Goal: Information Seeking & Learning: Learn about a topic

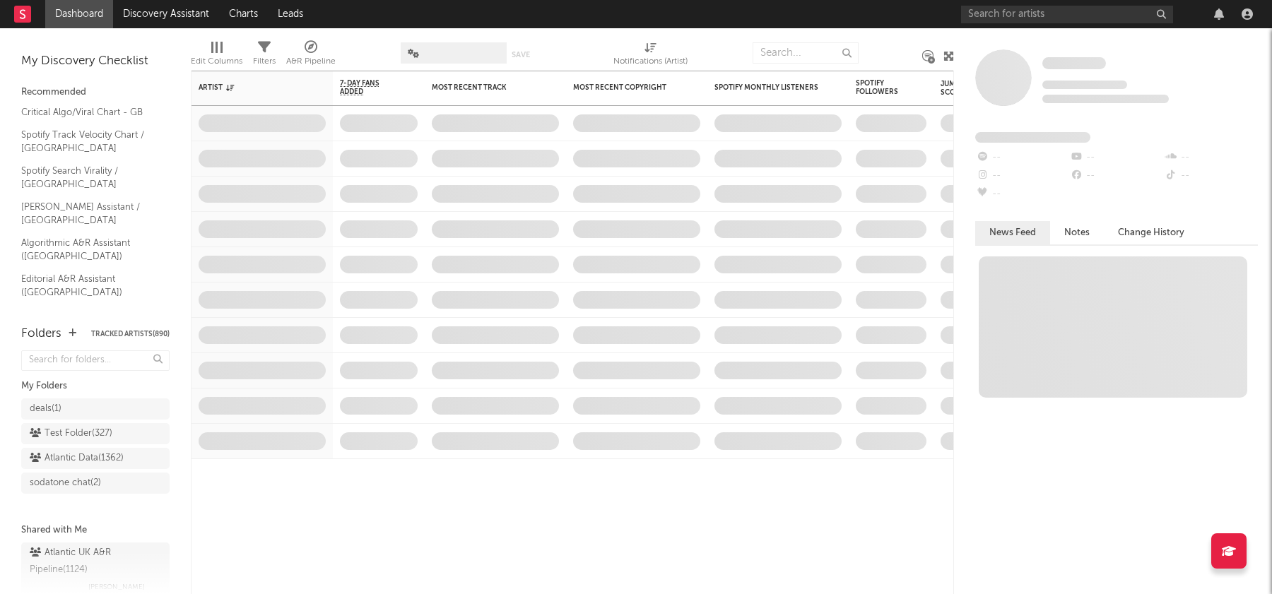
click at [367, 18] on nav "Dashboard Discovery Assistant Charts Leads" at bounding box center [636, 14] width 1272 height 28
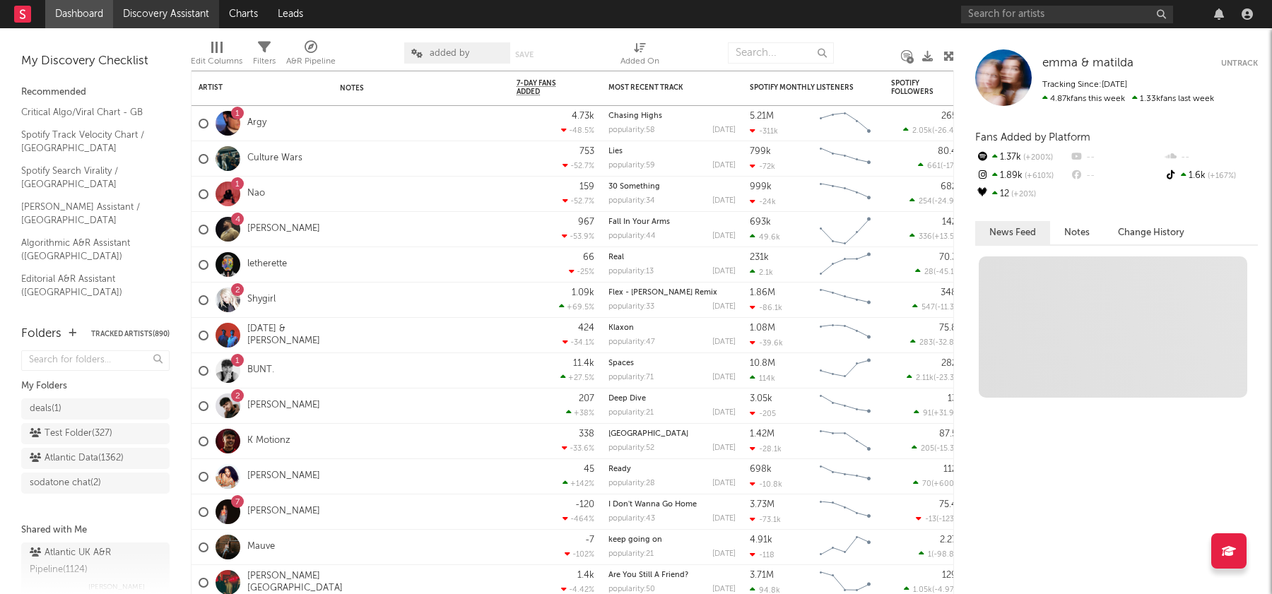
click at [171, 14] on link "Discovery Assistant" at bounding box center [166, 14] width 106 height 28
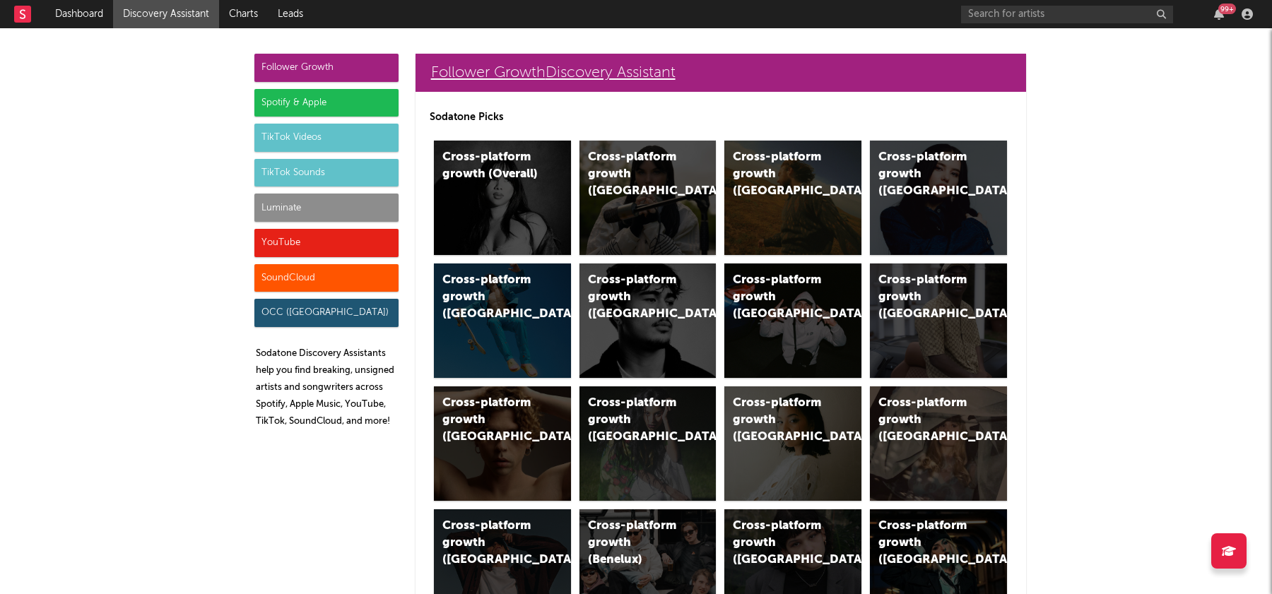
click at [505, 90] on link "Follower Growth Discovery Assistant" at bounding box center [721, 73] width 611 height 38
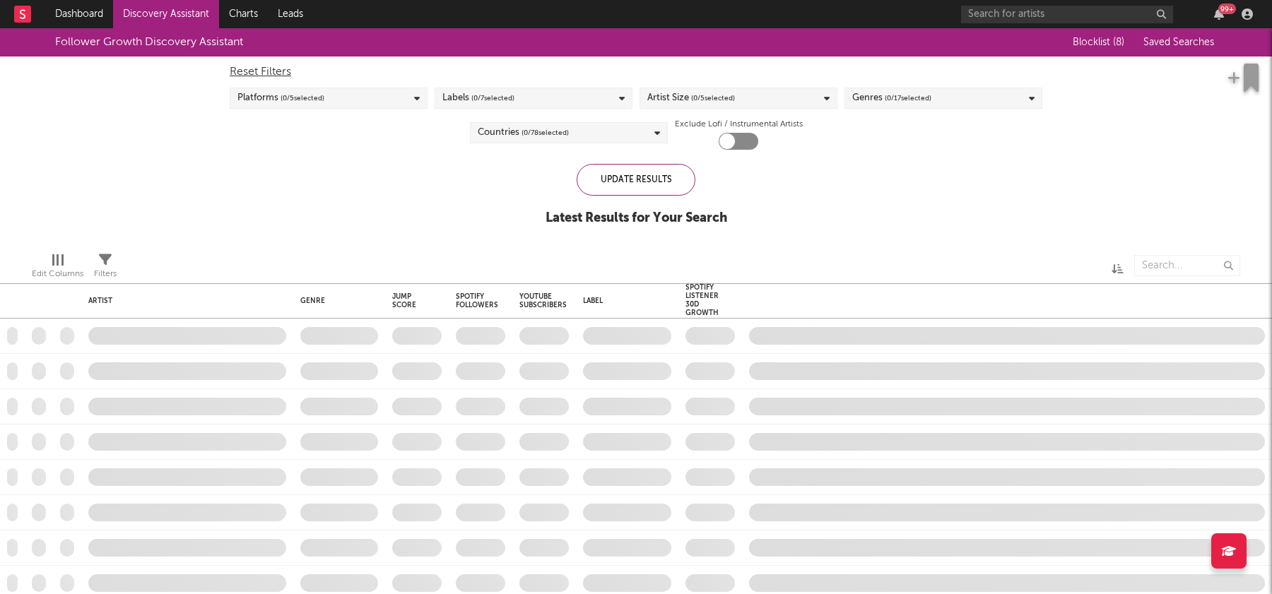
checkbox input "true"
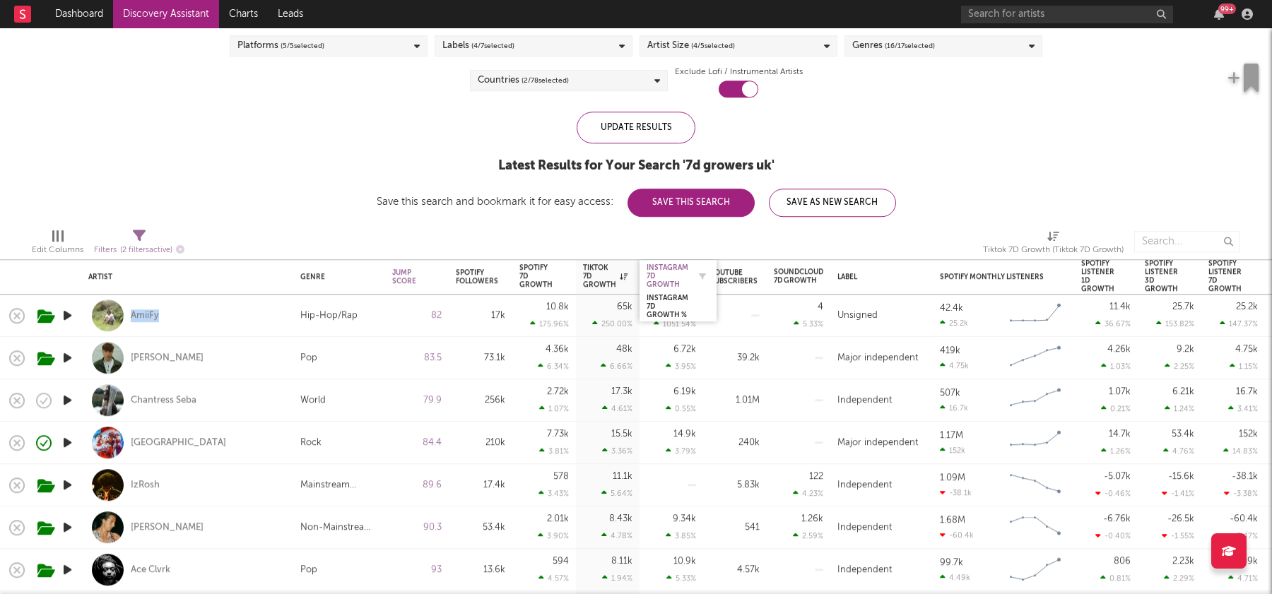
click at [667, 274] on div "Instagram 7D Growth" at bounding box center [668, 276] width 42 height 25
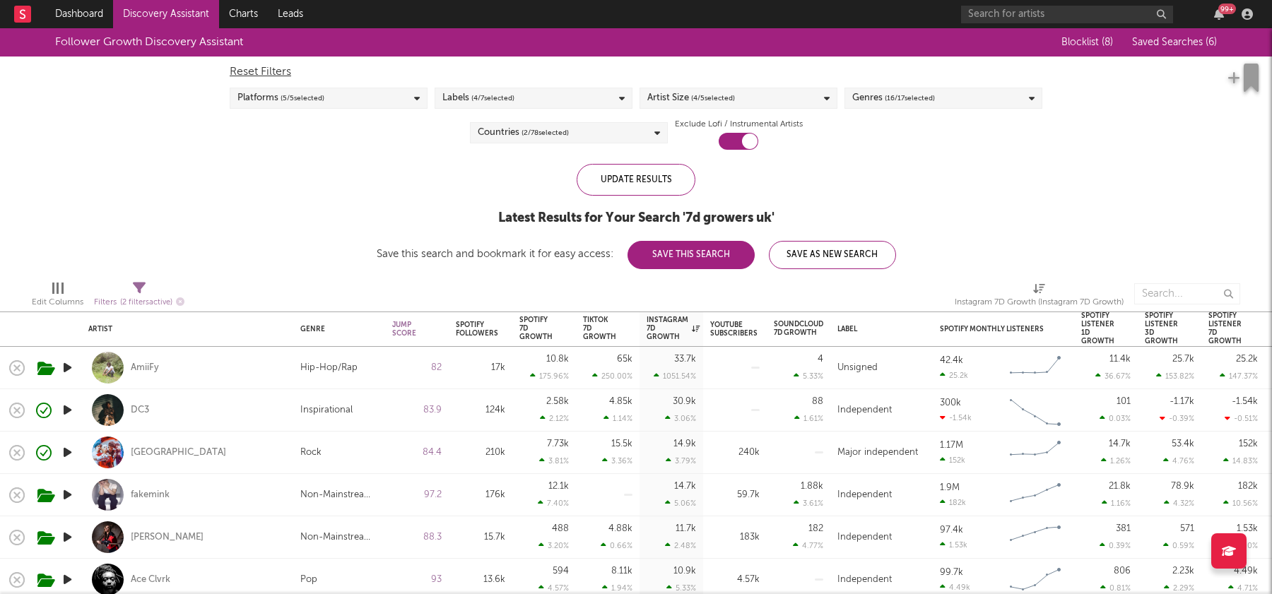
click at [1148, 47] on button "Saved Searches ( 6 )" at bounding box center [1172, 42] width 89 height 11
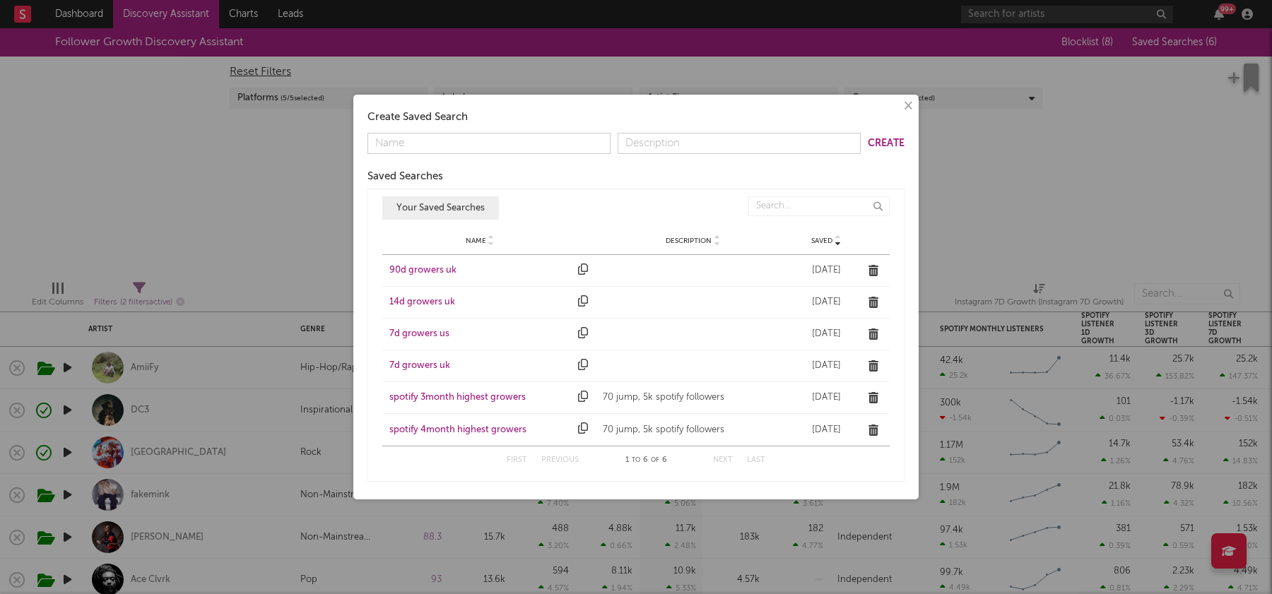
click at [445, 275] on div "90d growers uk" at bounding box center [480, 271] width 182 height 14
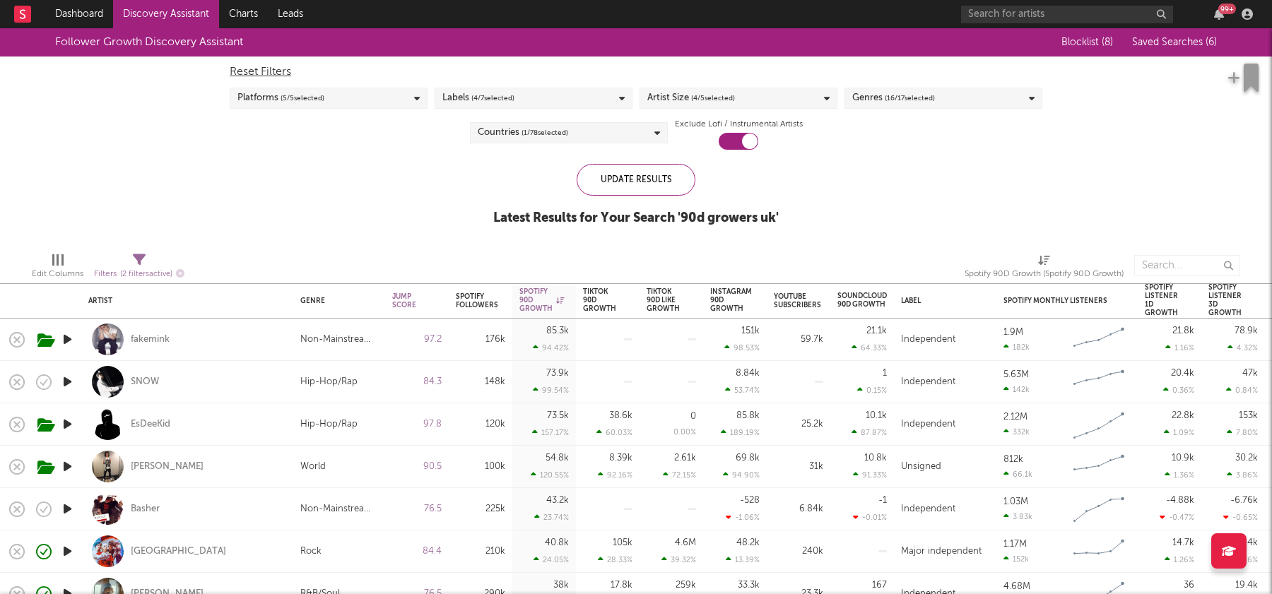
click at [644, 138] on div "Countries ( 1 / 78 selected)" at bounding box center [569, 132] width 198 height 21
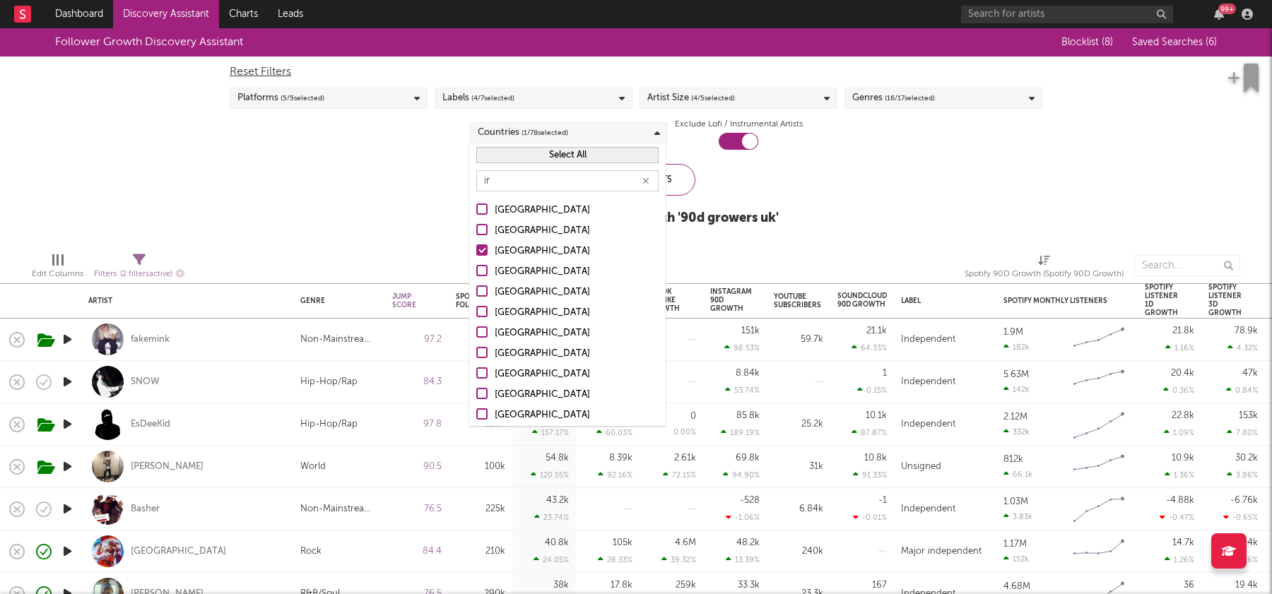
type input "ire"
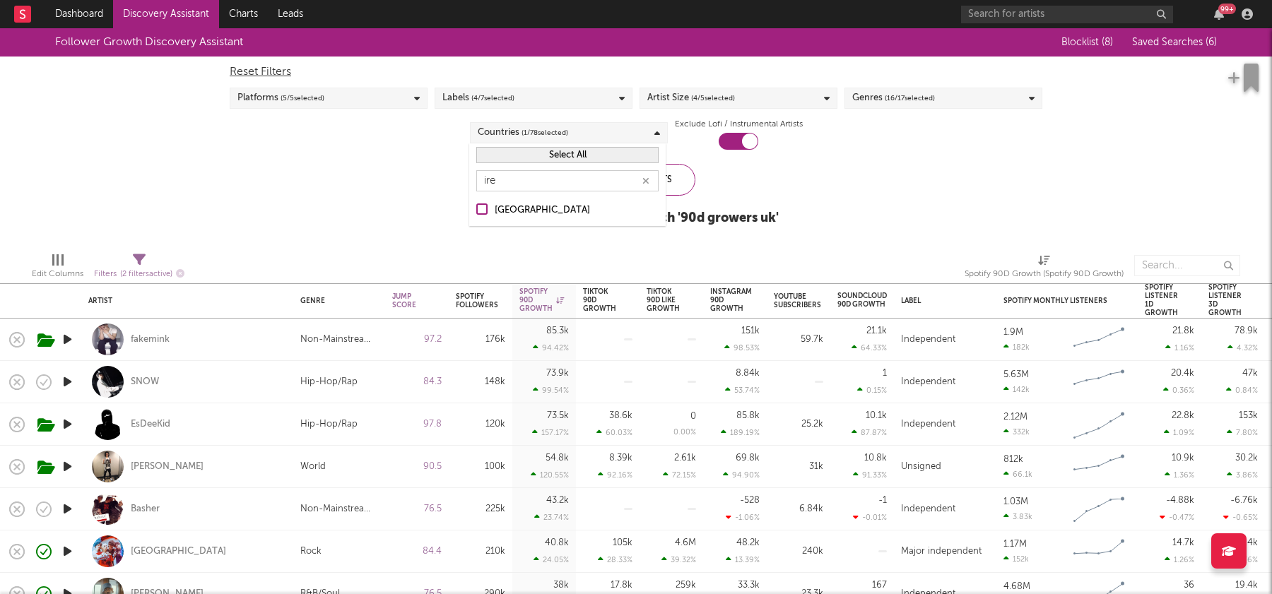
click at [488, 227] on div "Follower Growth Discovery Assistant Blocklist ( 8 ) Saved Searches ( 6 ) Reset …" at bounding box center [636, 134] width 1272 height 213
click at [573, 131] on div "Countries ( 1 / 78 selected)" at bounding box center [569, 132] width 198 height 21
click at [486, 208] on div at bounding box center [481, 209] width 11 height 11
click at [476, 208] on input "Ireland" at bounding box center [476, 210] width 0 height 17
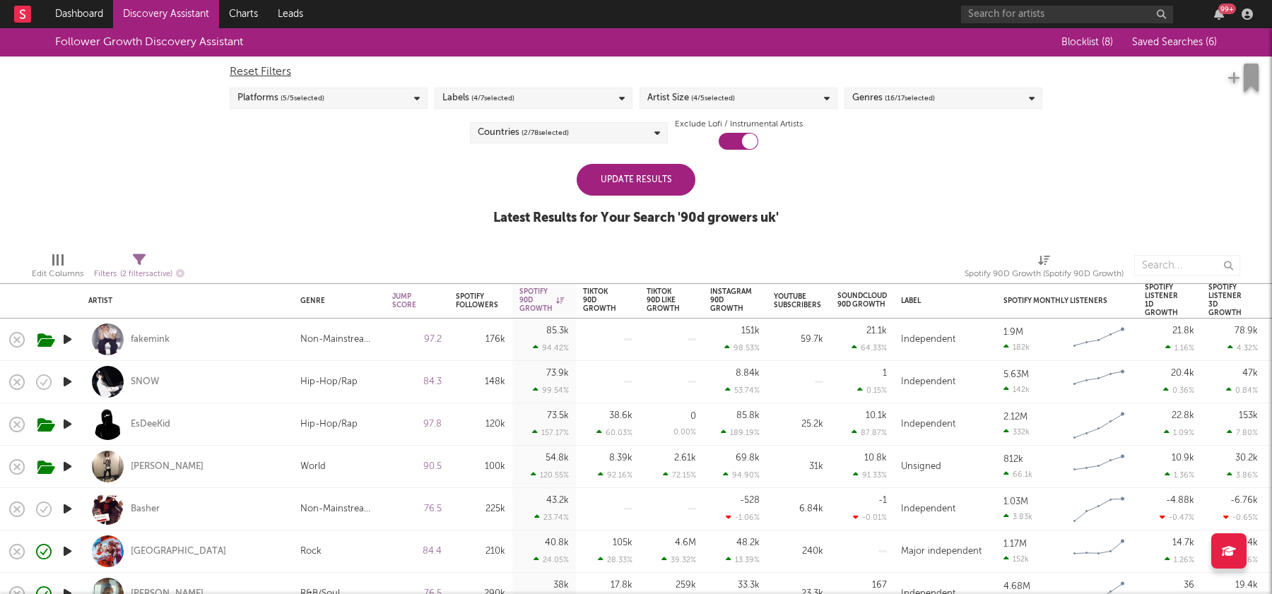
click at [689, 182] on div "Update Results" at bounding box center [636, 180] width 119 height 32
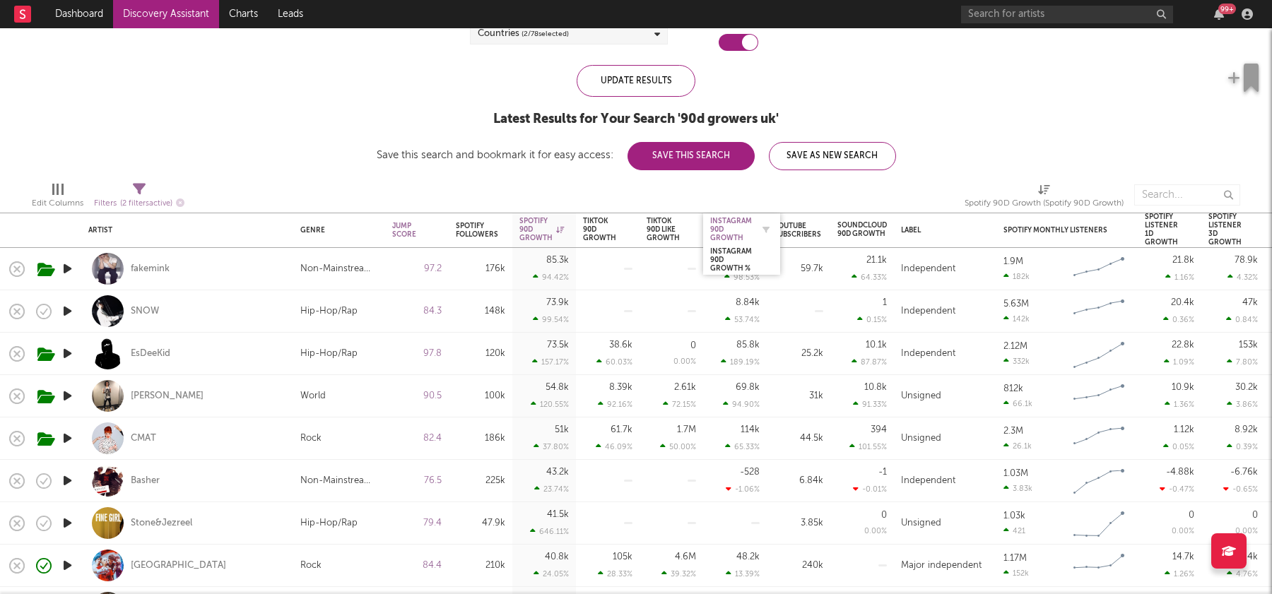
click at [731, 224] on div "Instagram 90D Growth" at bounding box center [731, 229] width 42 height 25
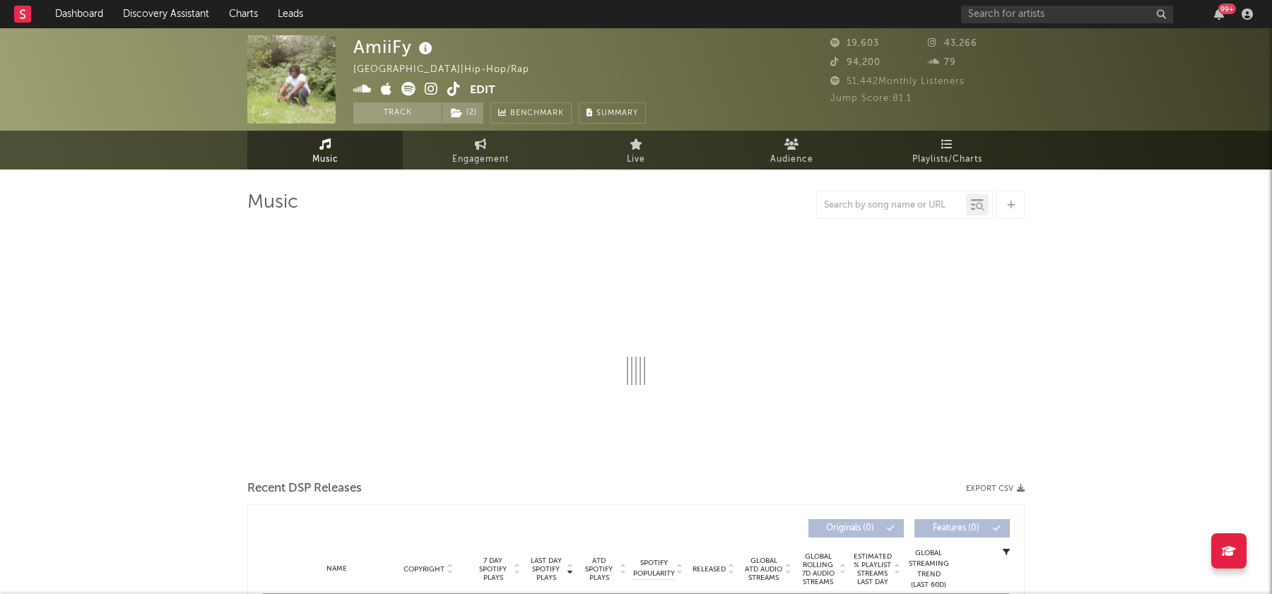
select select "1w"
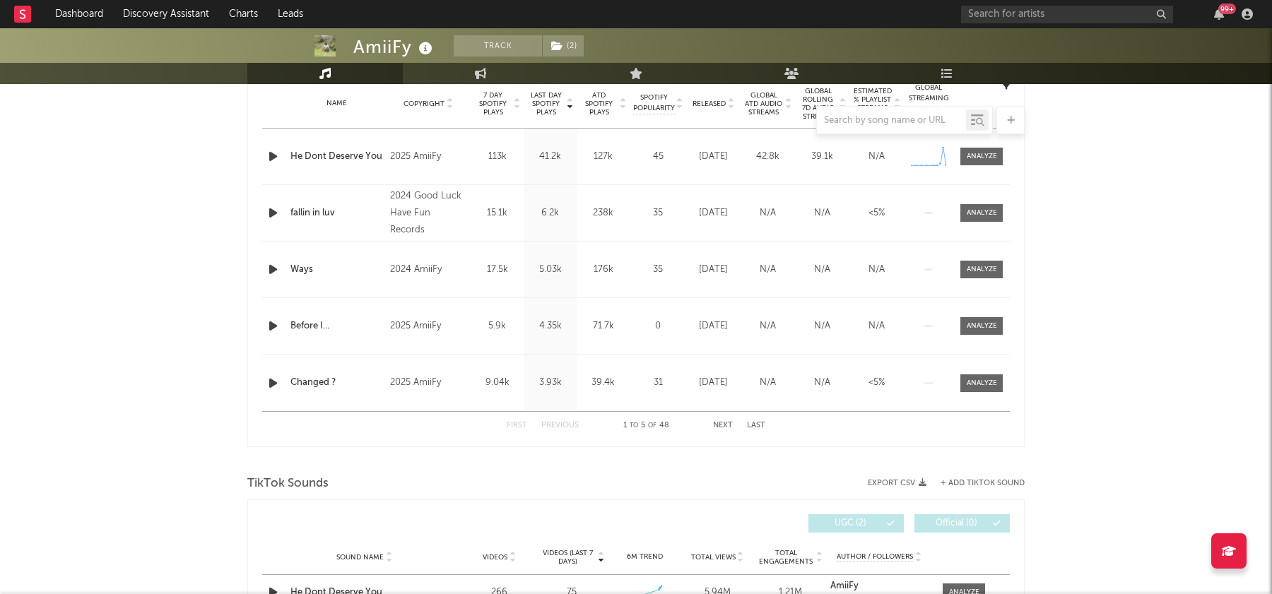
scroll to position [573, 0]
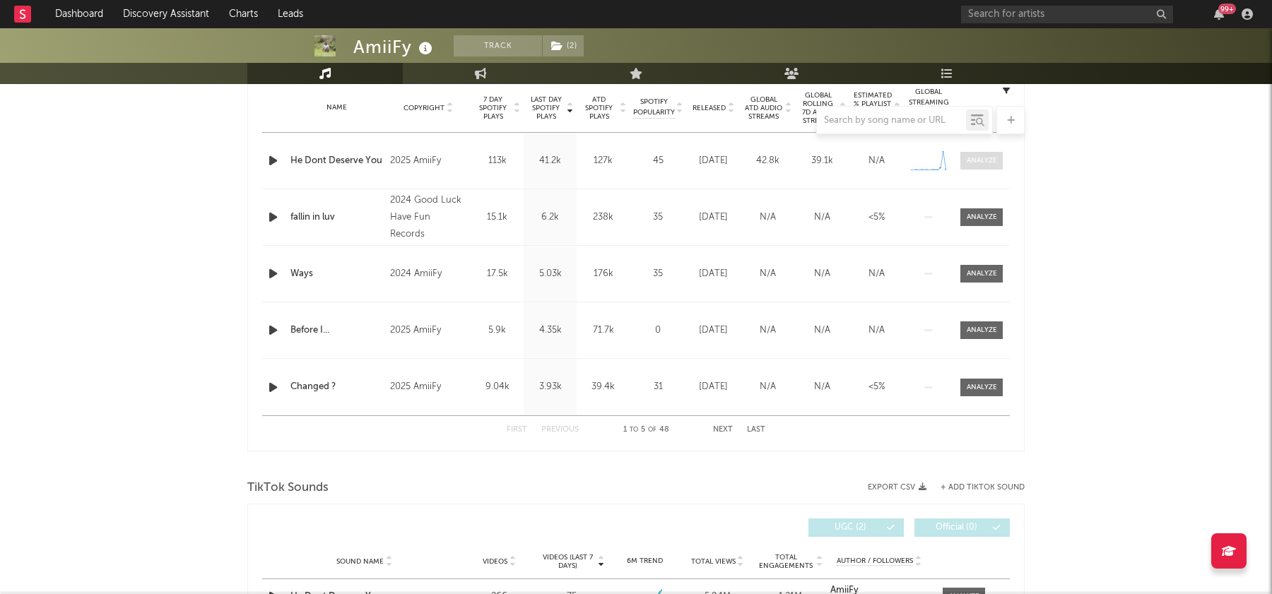
click at [975, 163] on div at bounding box center [982, 161] width 30 height 11
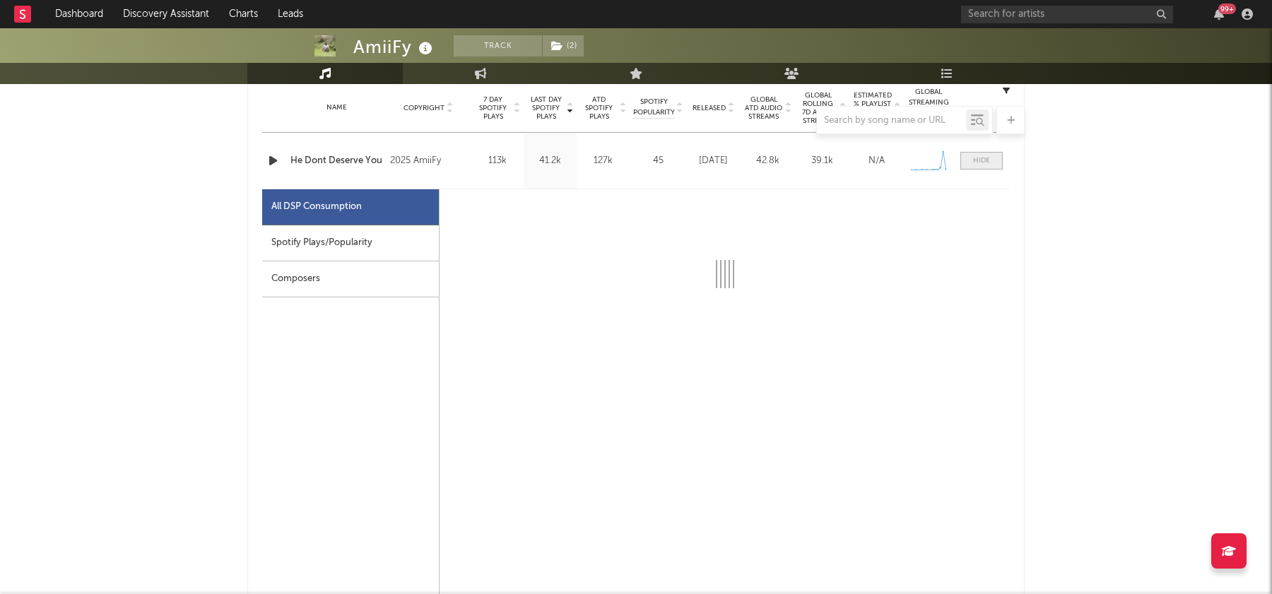
select select "1w"
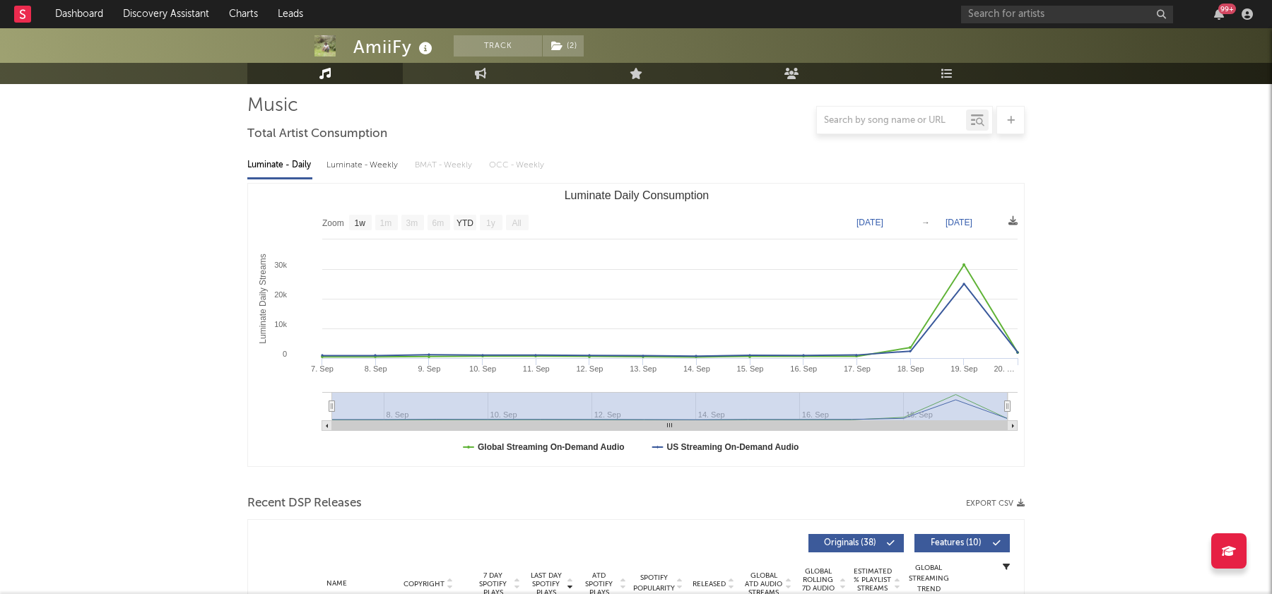
scroll to position [0, 0]
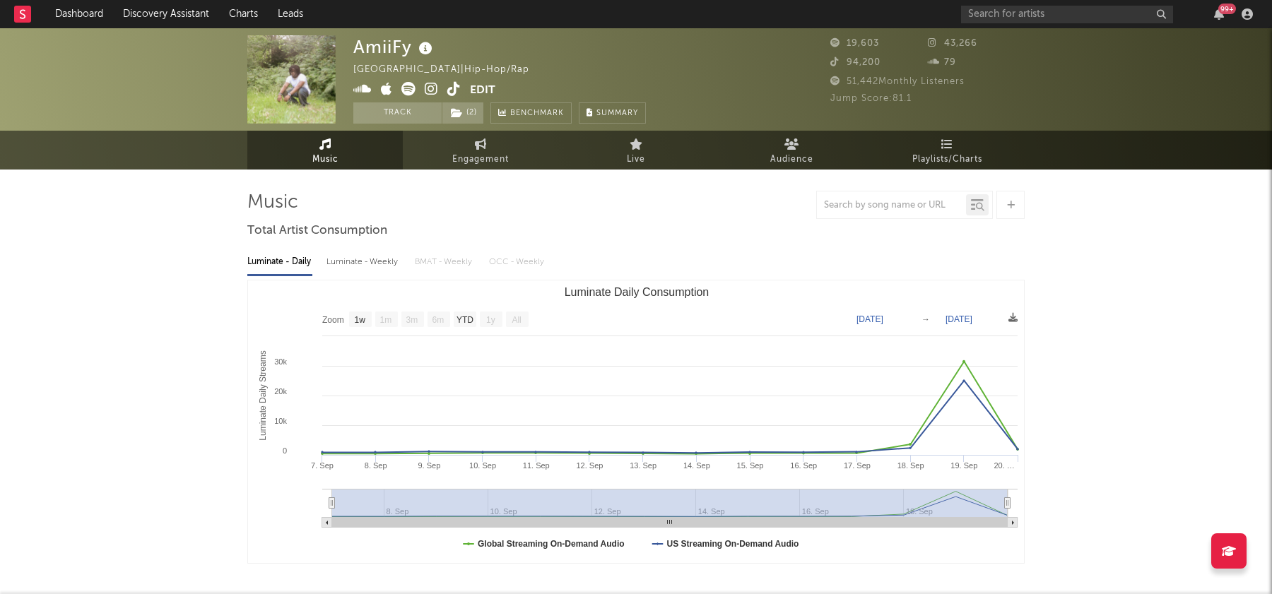
click at [434, 91] on icon at bounding box center [431, 89] width 13 height 14
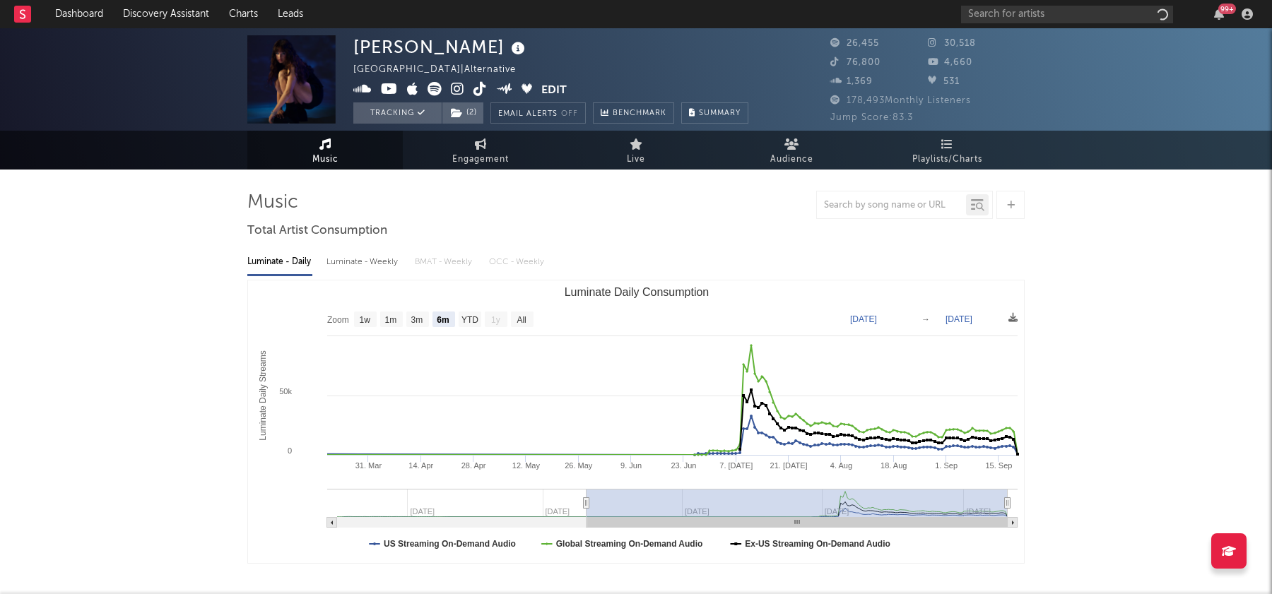
select select "6m"
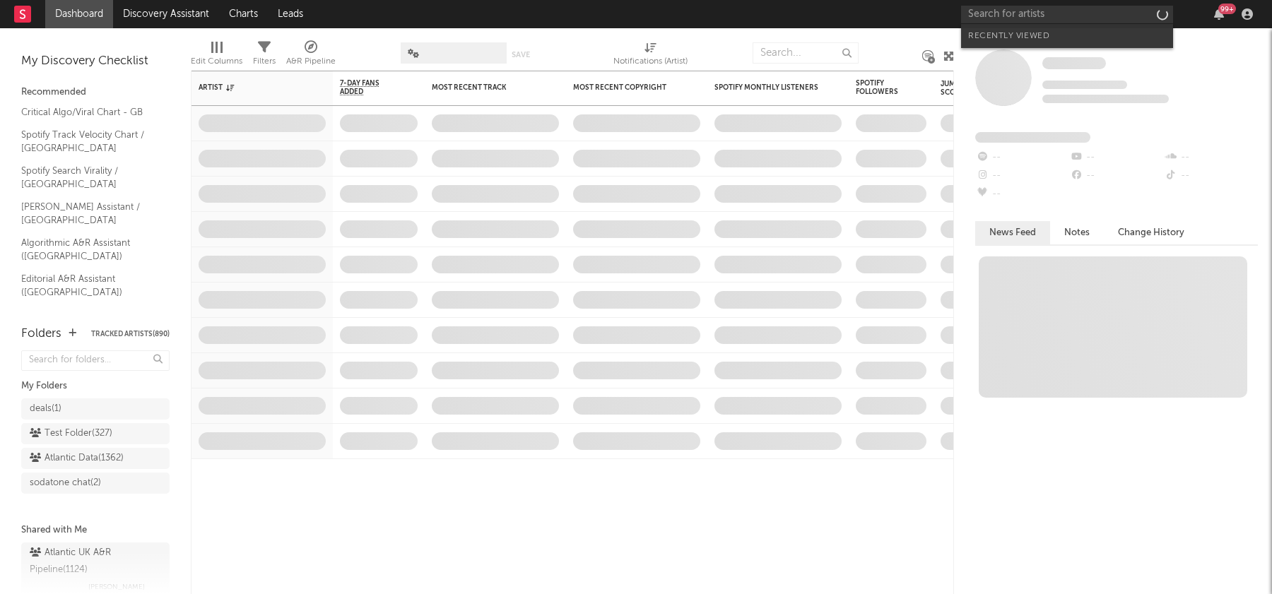
click at [1039, 17] on input "text" at bounding box center [1067, 15] width 212 height 18
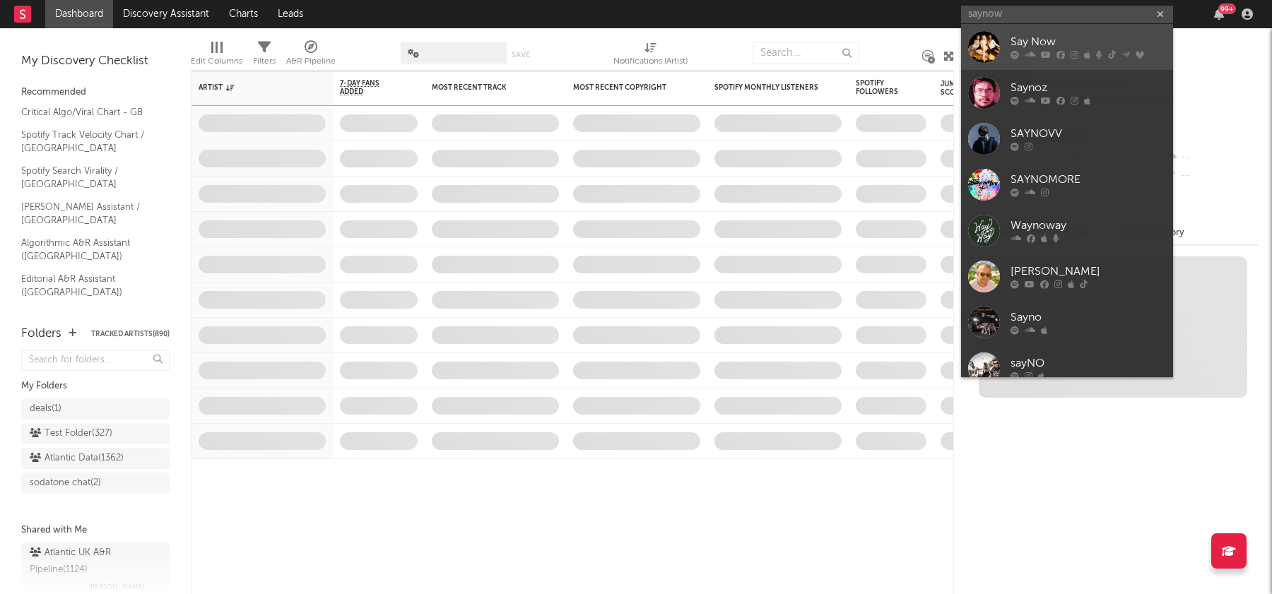
type input "saynow"
click at [1090, 41] on div "Say Now" at bounding box center [1089, 42] width 156 height 17
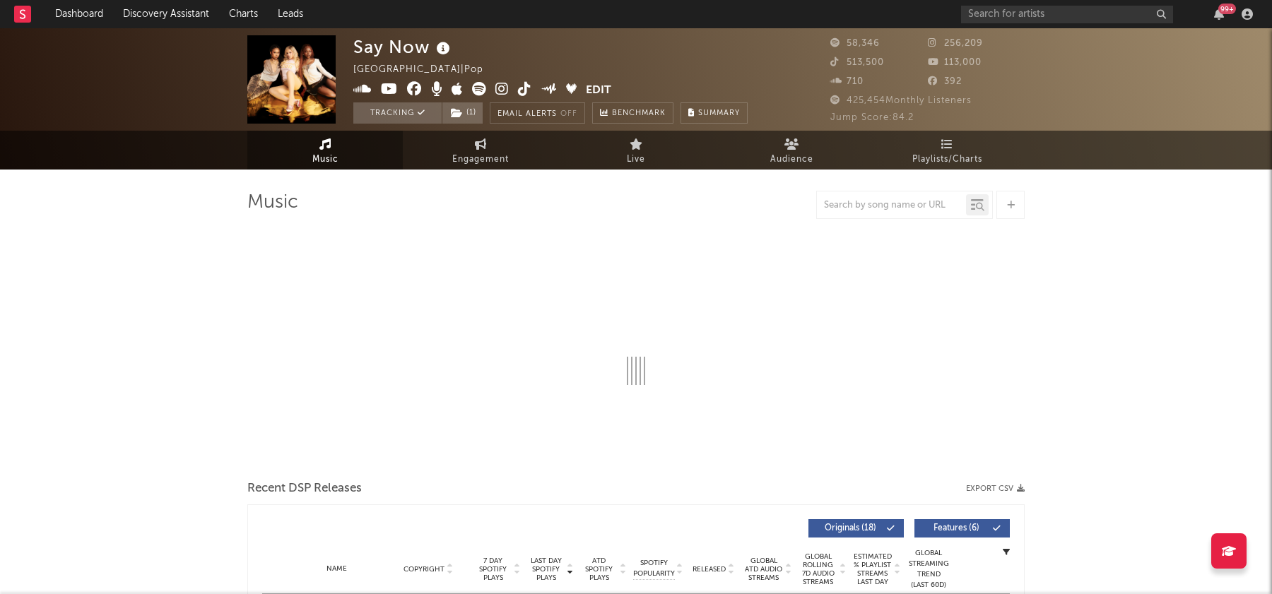
select select "6m"
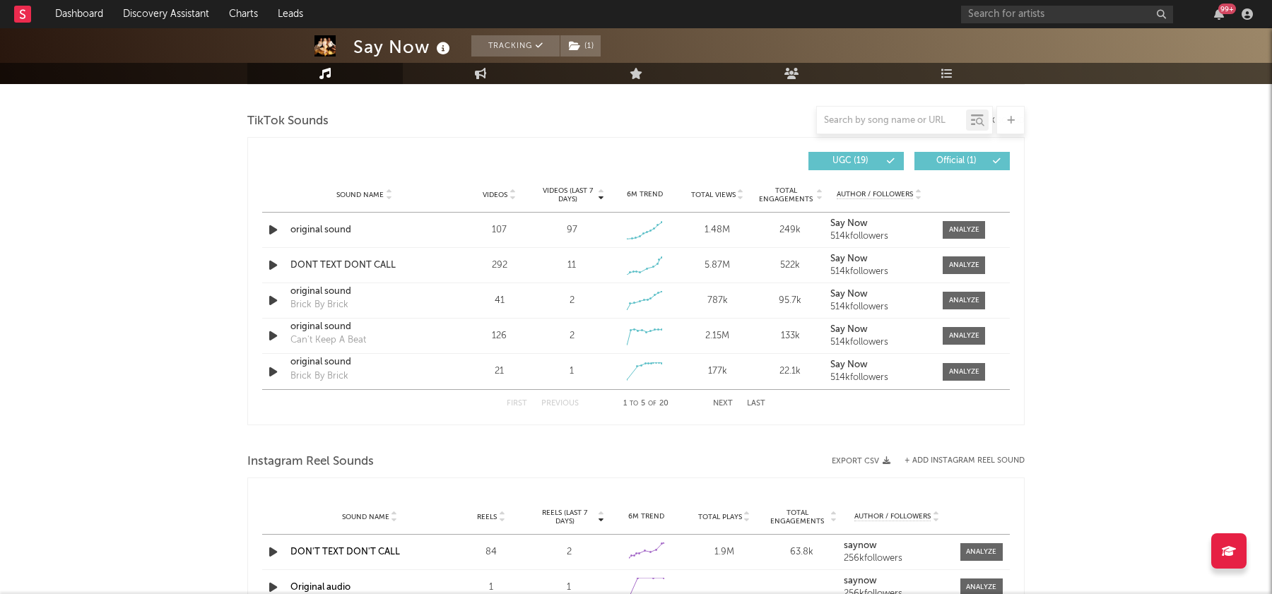
scroll to position [942, 0]
click at [330, 222] on div "original sound" at bounding box center [365, 229] width 148 height 14
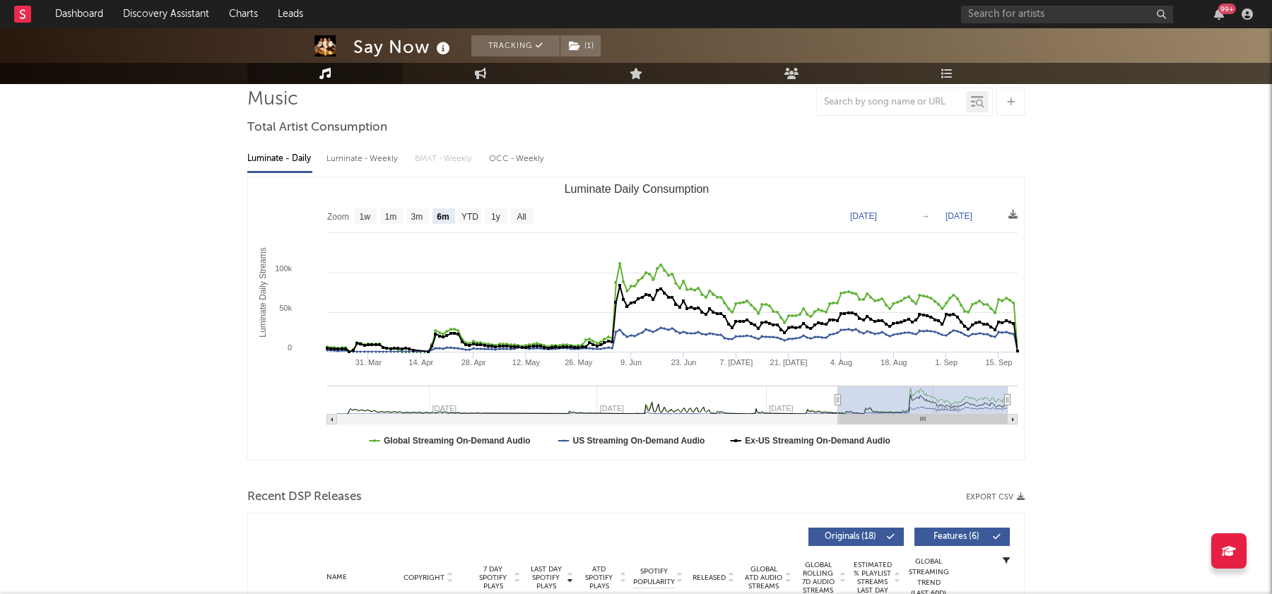
scroll to position [0, 0]
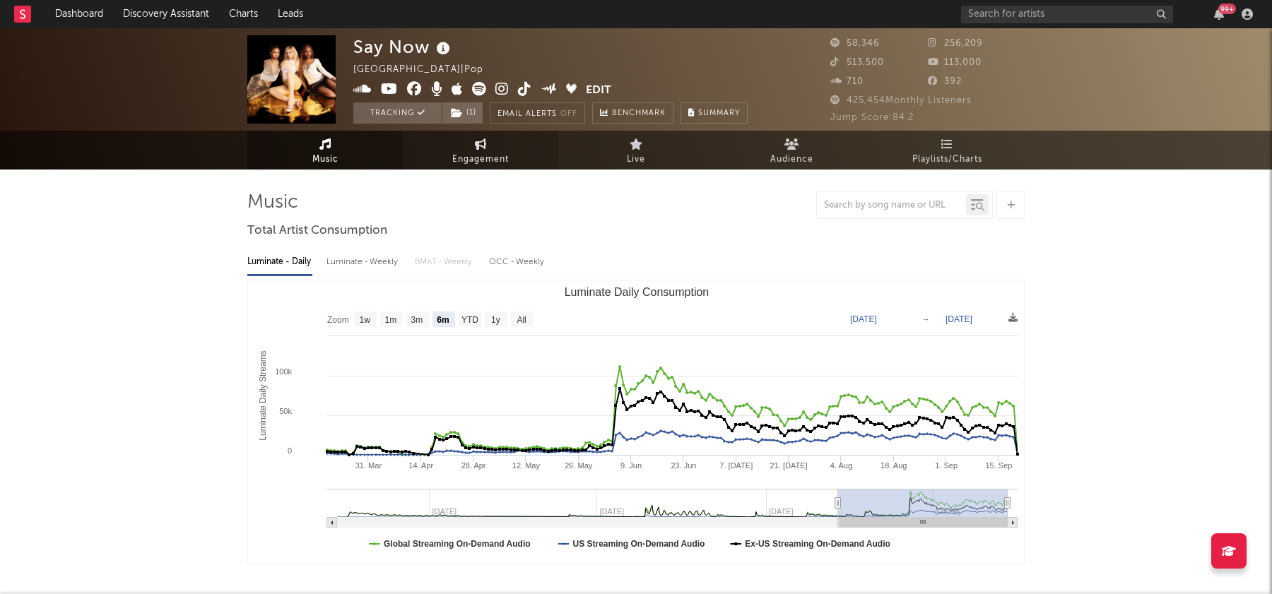
click at [485, 147] on icon at bounding box center [481, 144] width 12 height 11
select select "1w"
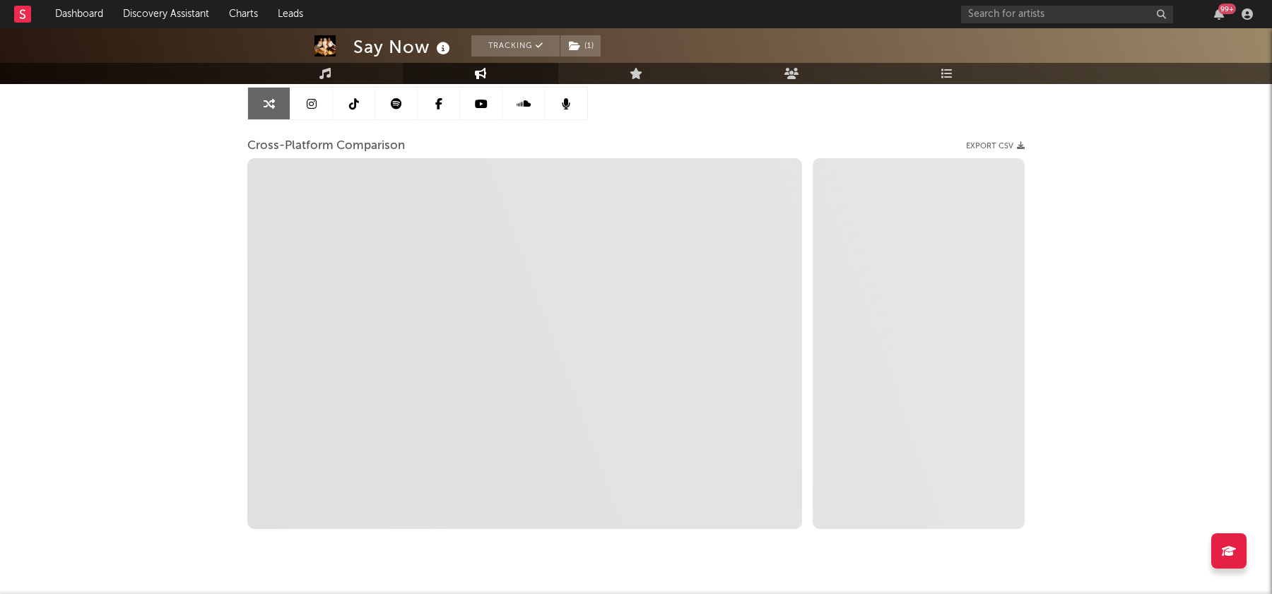
scroll to position [143, 0]
select select "1m"
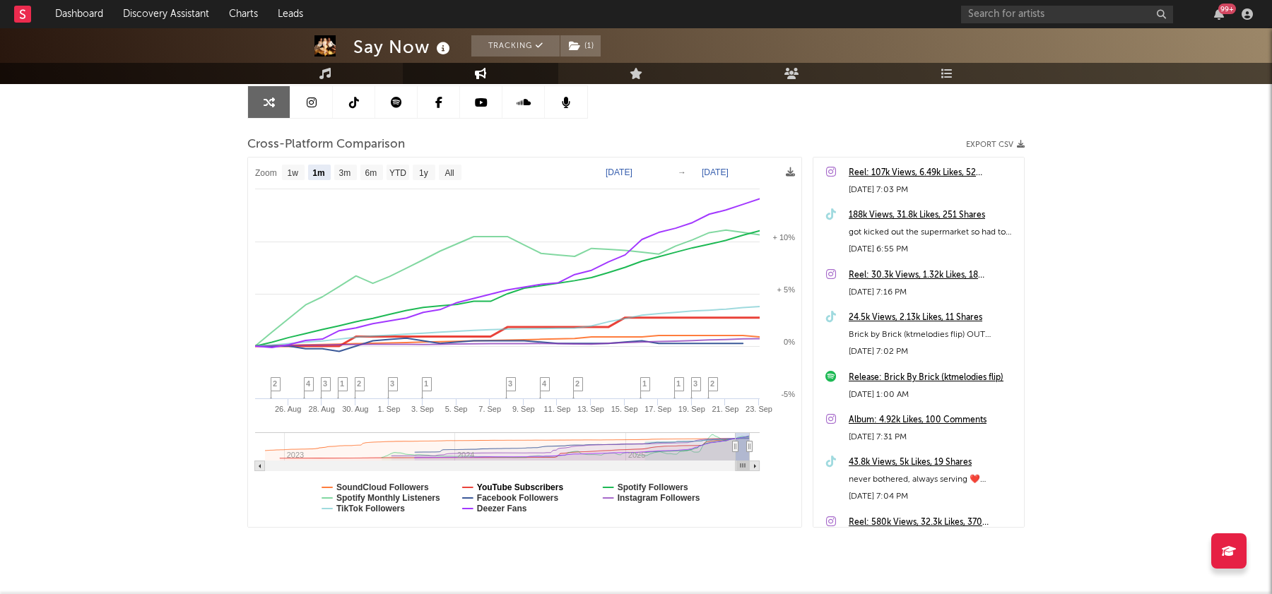
click at [507, 483] on text "YouTube Subscribers" at bounding box center [520, 488] width 87 height 10
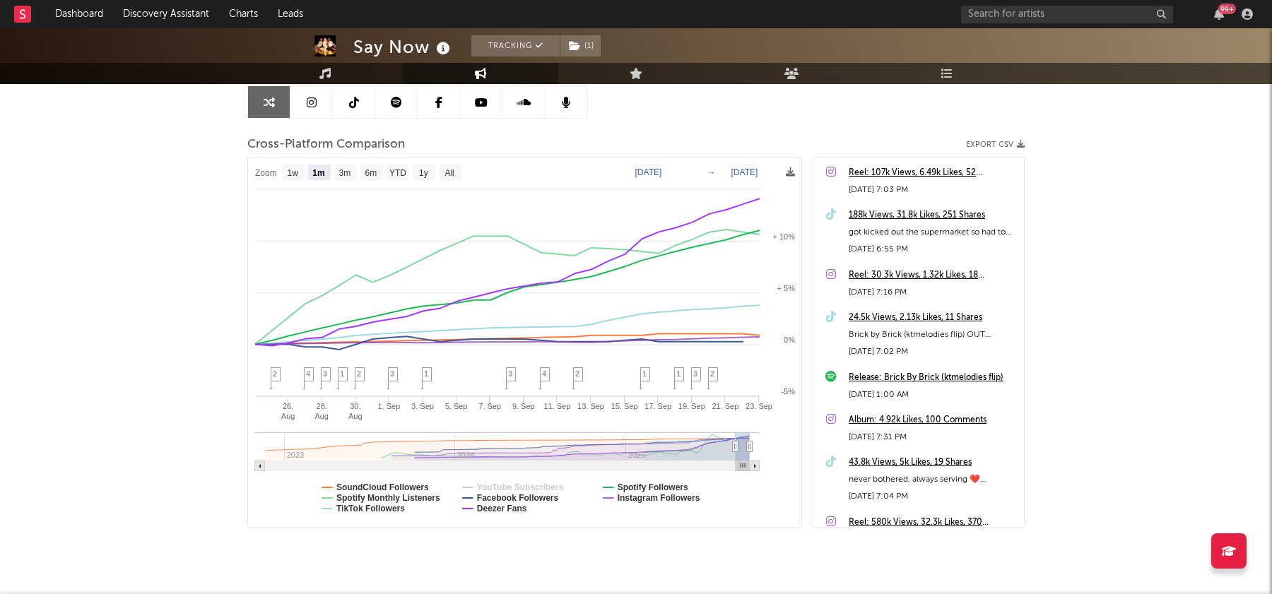
select select "1m"
click at [510, 494] on text "Facebook Followers" at bounding box center [518, 498] width 82 height 10
select select "1m"
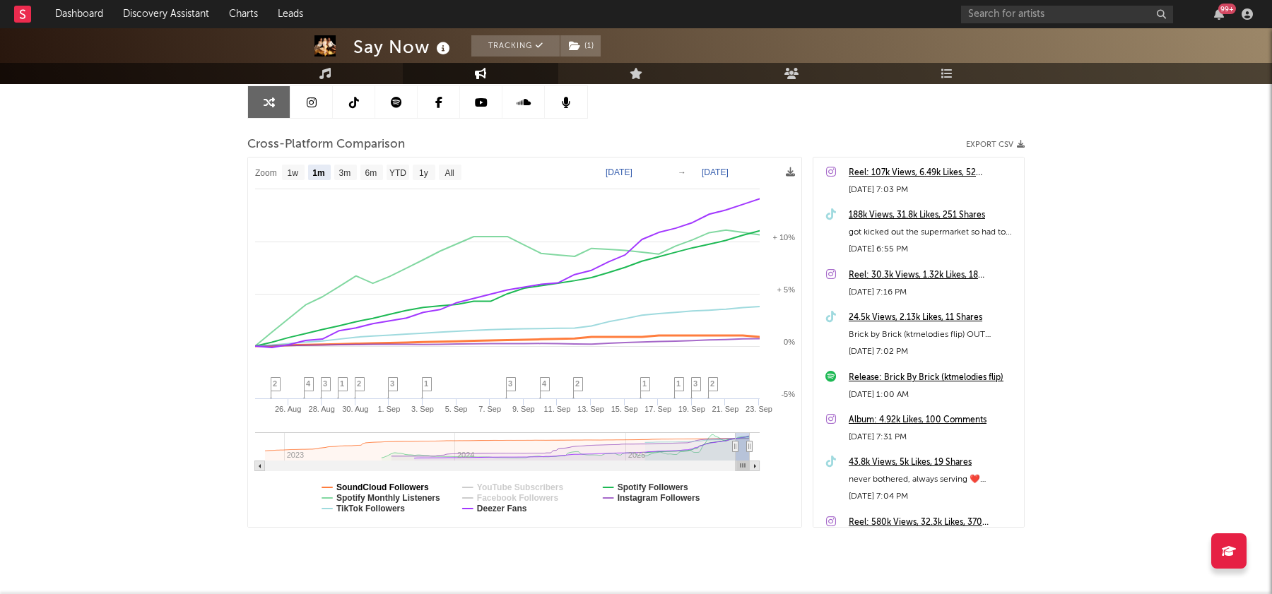
click at [406, 483] on text "SoundCloud Followers" at bounding box center [382, 488] width 93 height 10
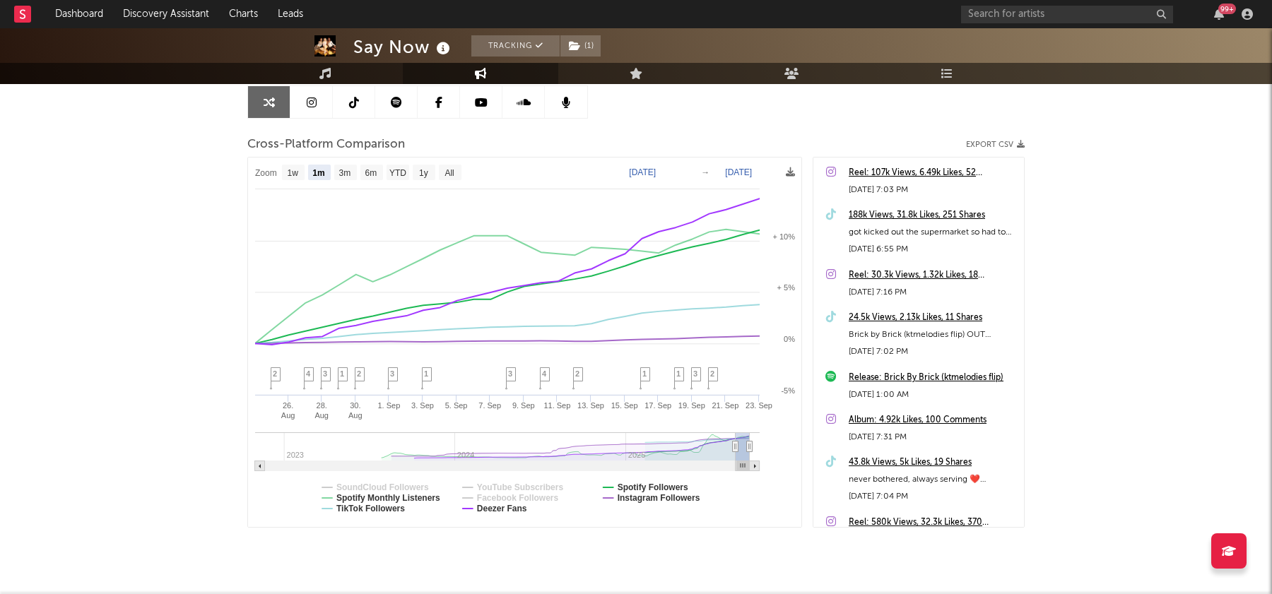
select select "1m"
click at [491, 513] on rect at bounding box center [525, 343] width 554 height 370
click at [491, 509] on text "Deezer Fans" at bounding box center [502, 509] width 50 height 10
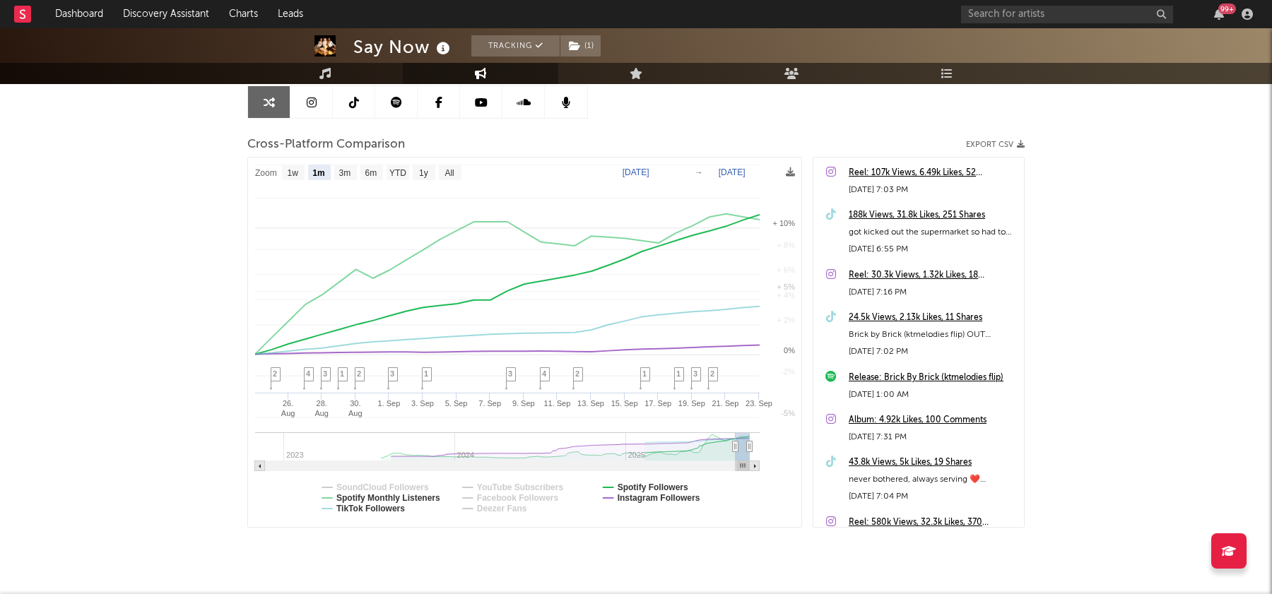
select select "1m"
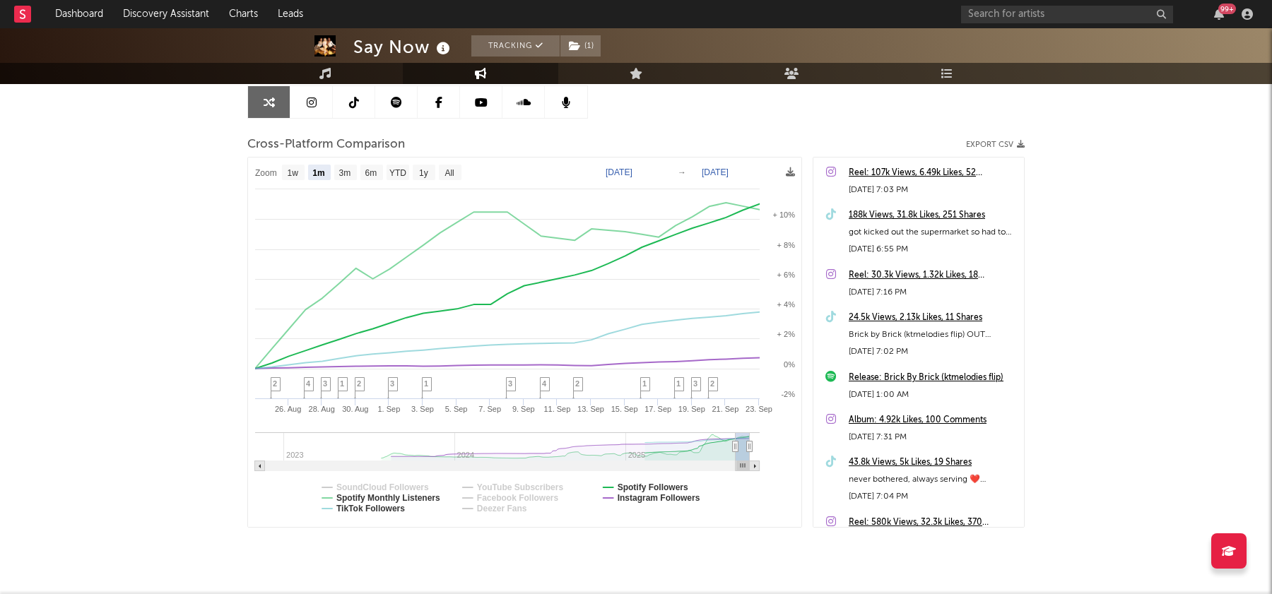
type input "[DATE]"
drag, startPoint x: 733, startPoint y: 445, endPoint x: 717, endPoint y: 445, distance: 16.3
click at [733, 445] on icon at bounding box center [736, 447] width 6 height 11
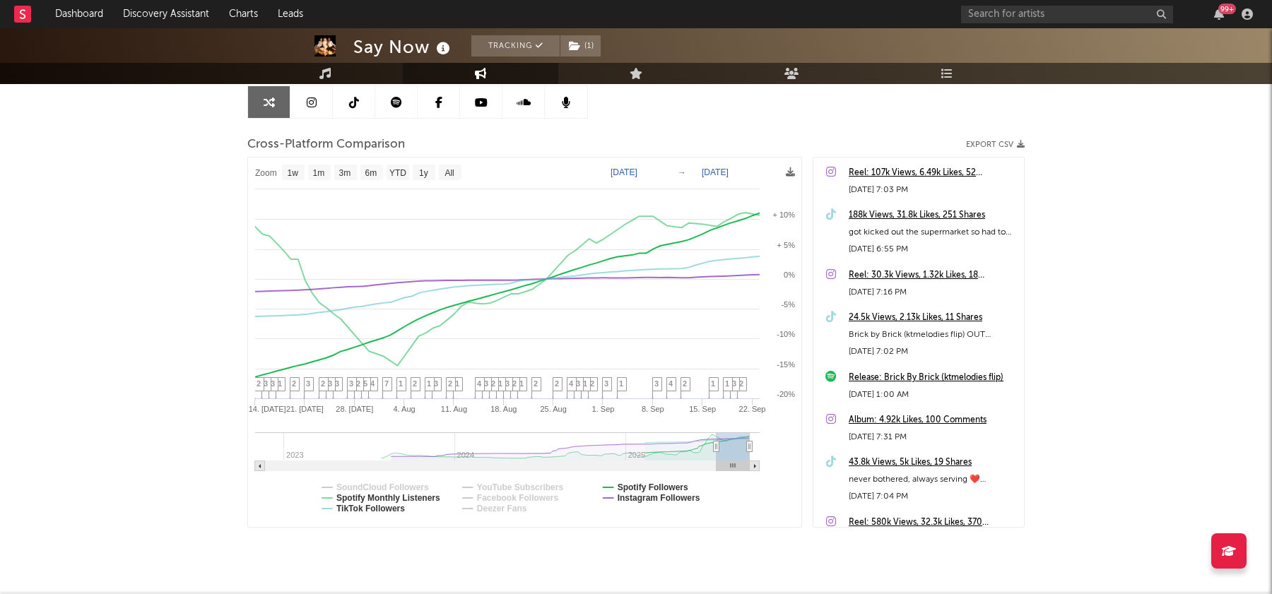
select select "1w"
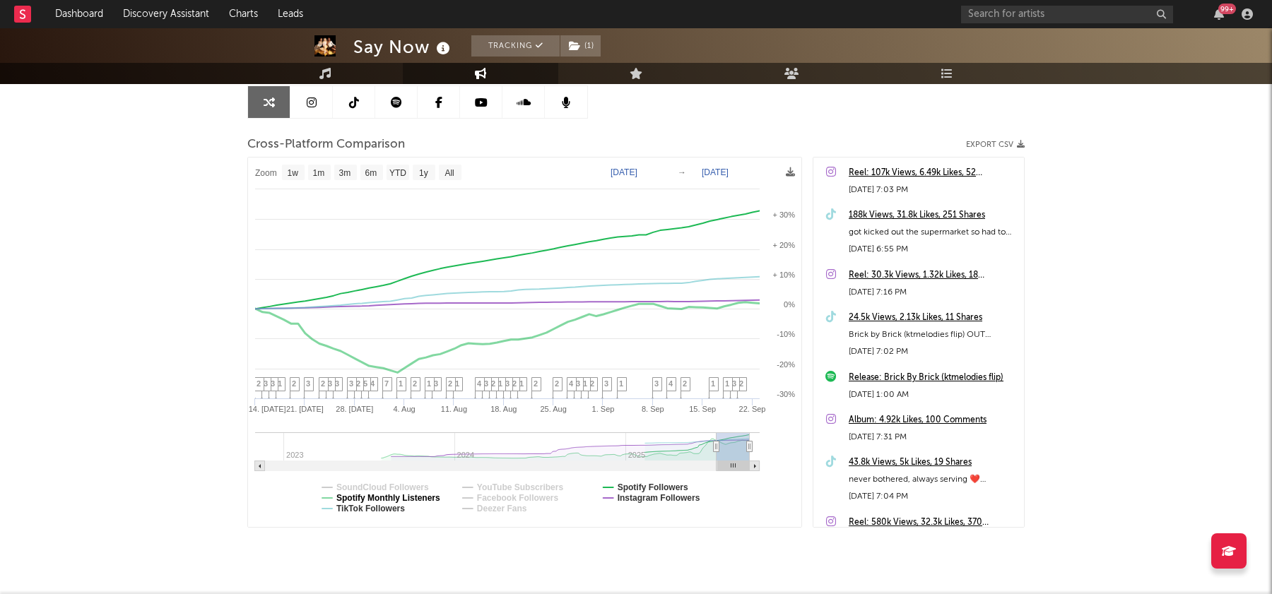
click at [423, 498] on text "Spotify Monthly Listeners" at bounding box center [388, 498] width 104 height 10
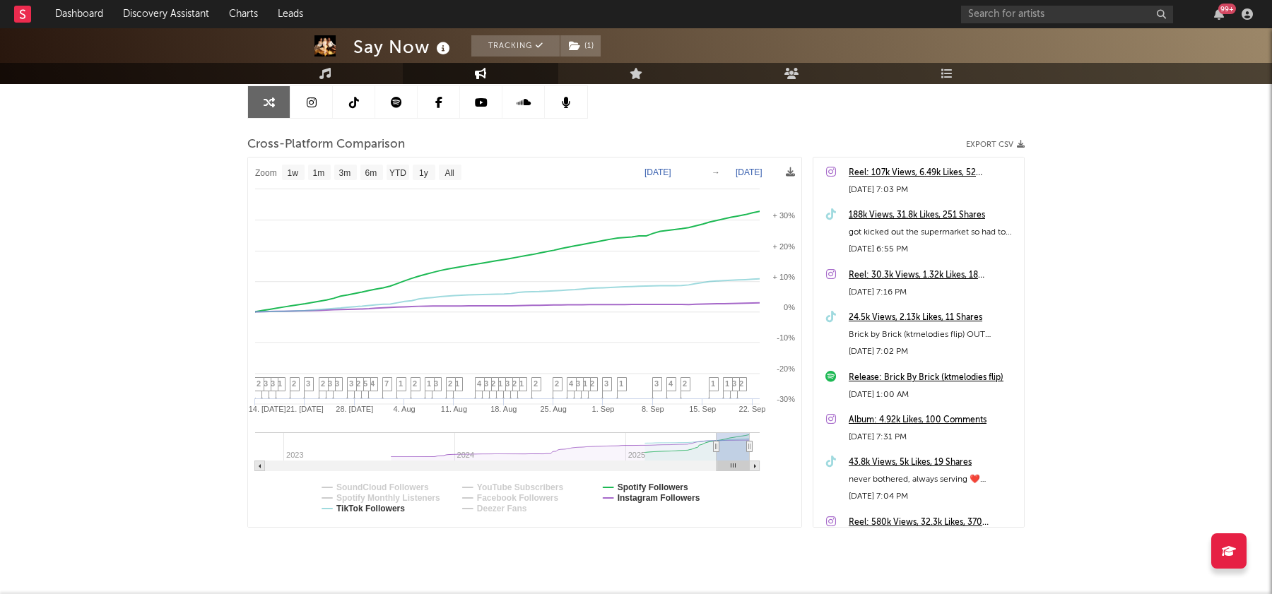
select select "1w"
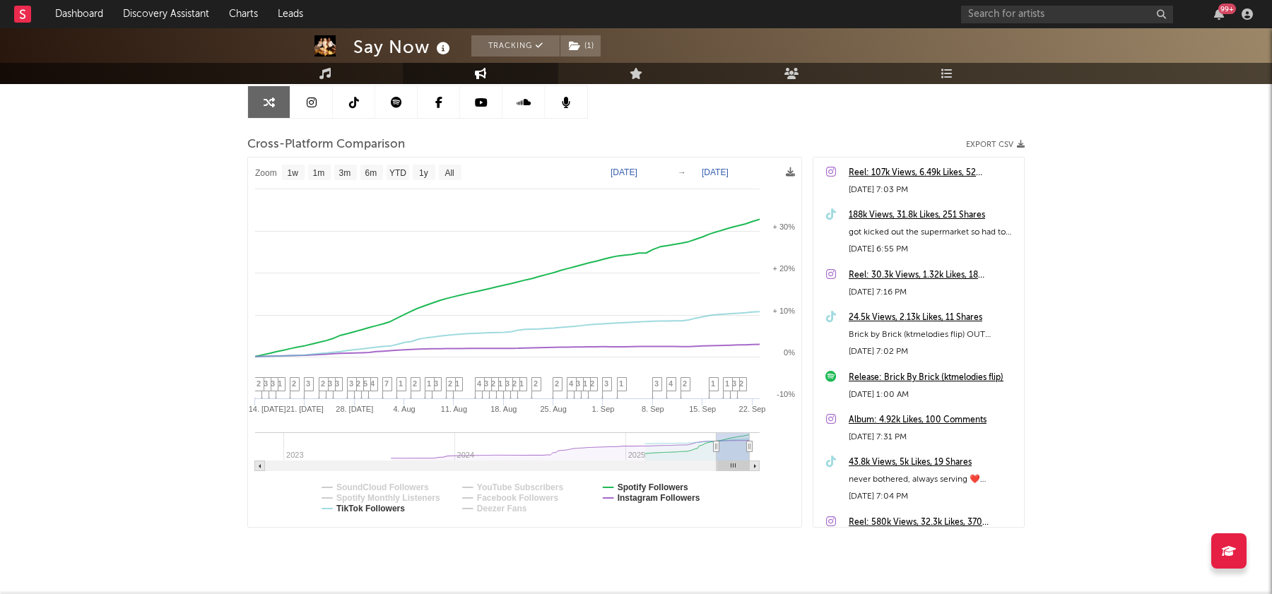
click at [356, 107] on link at bounding box center [354, 102] width 42 height 32
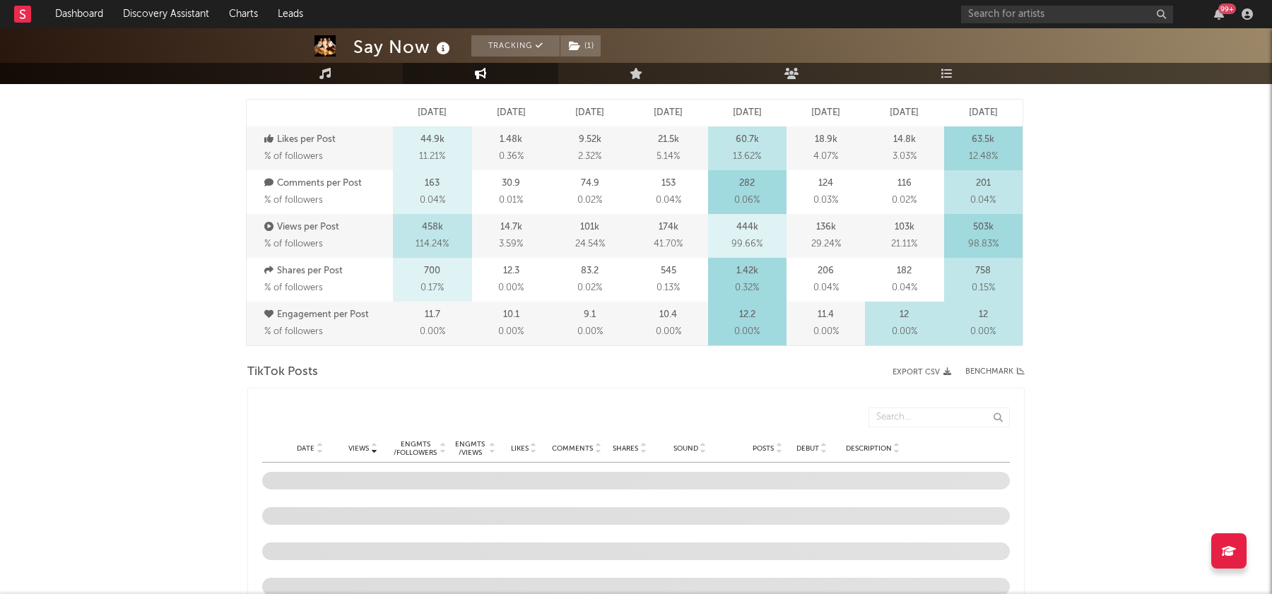
scroll to position [443, 0]
select select "6m"
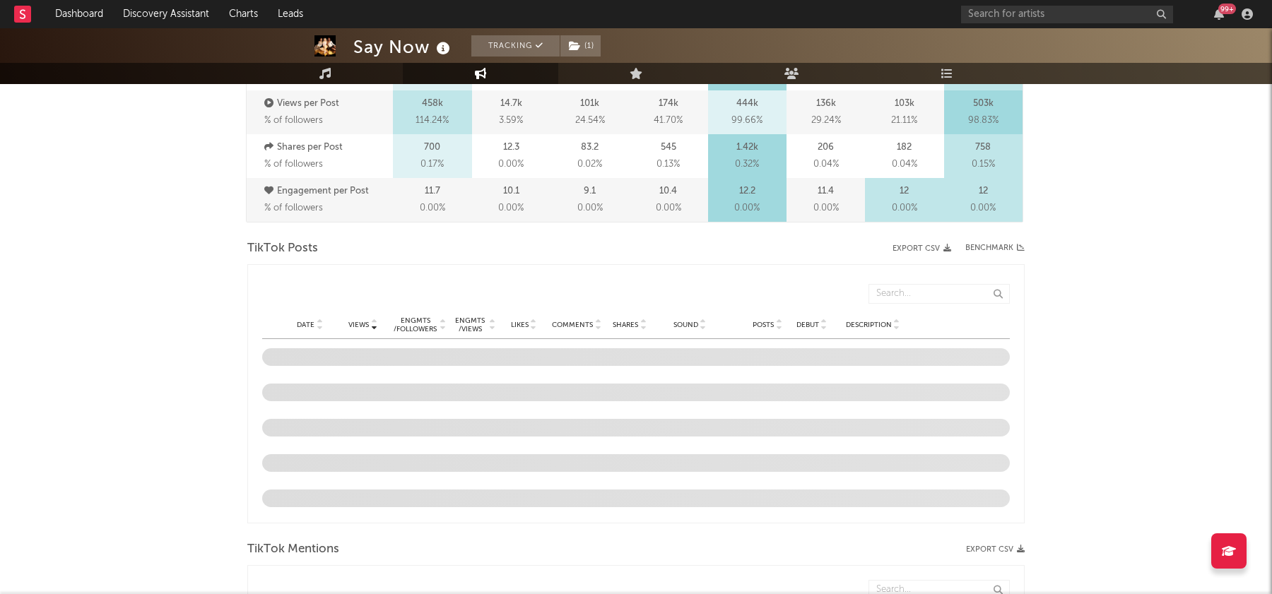
scroll to position [565, 0]
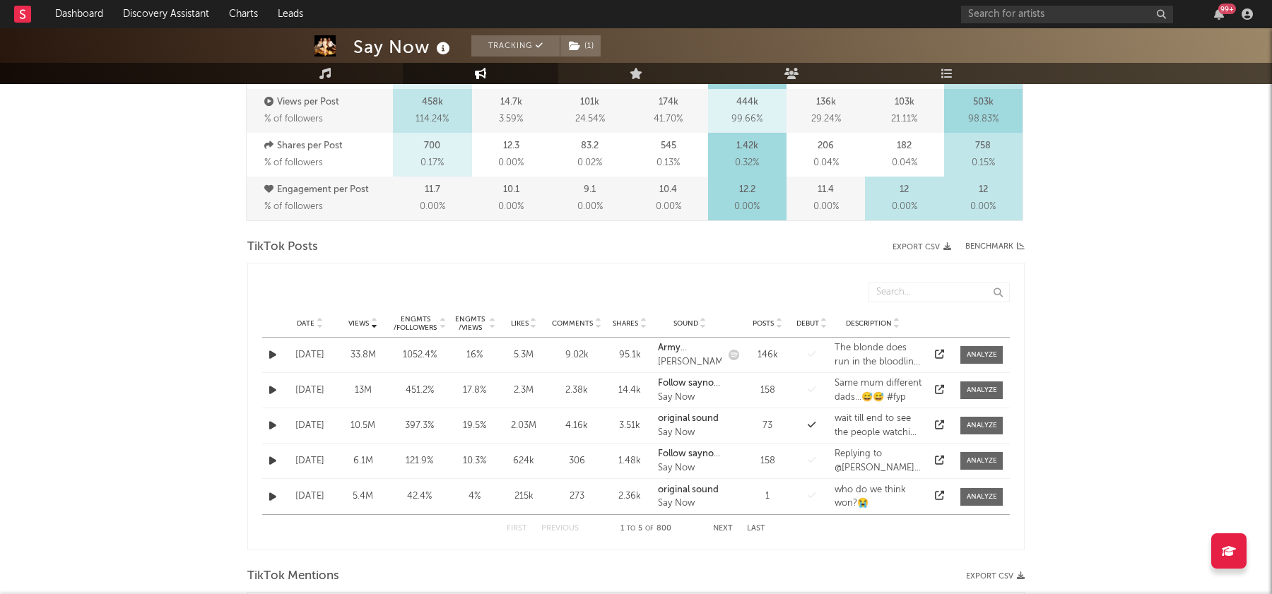
click at [310, 318] on div "Date" at bounding box center [310, 323] width 46 height 11
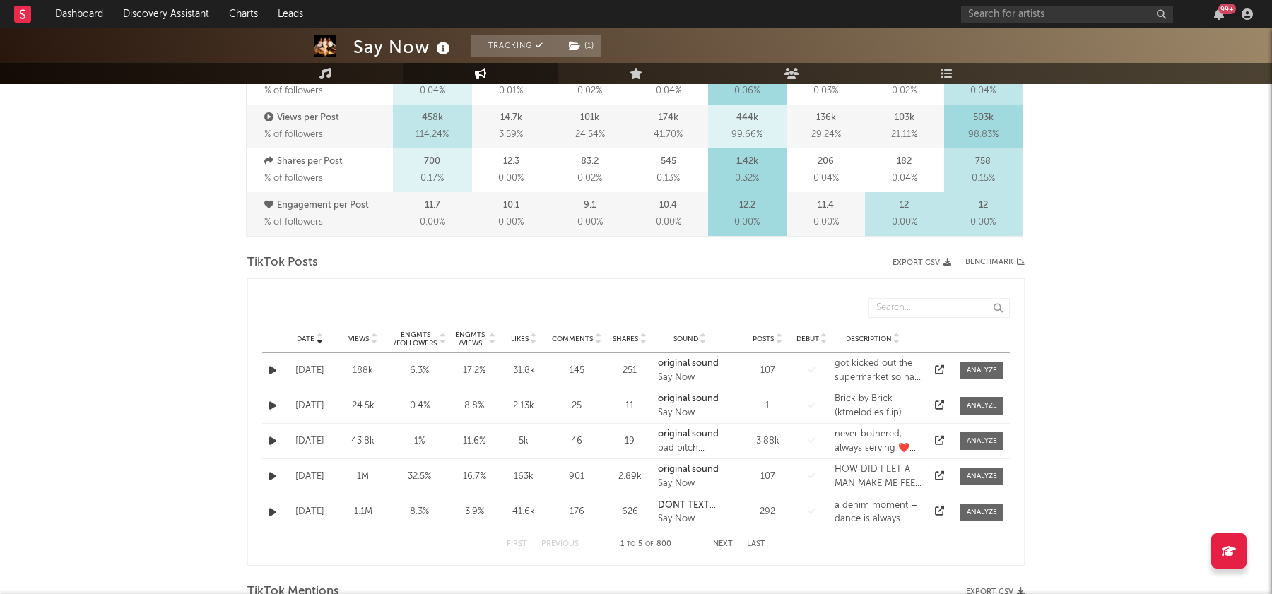
scroll to position [596, 0]
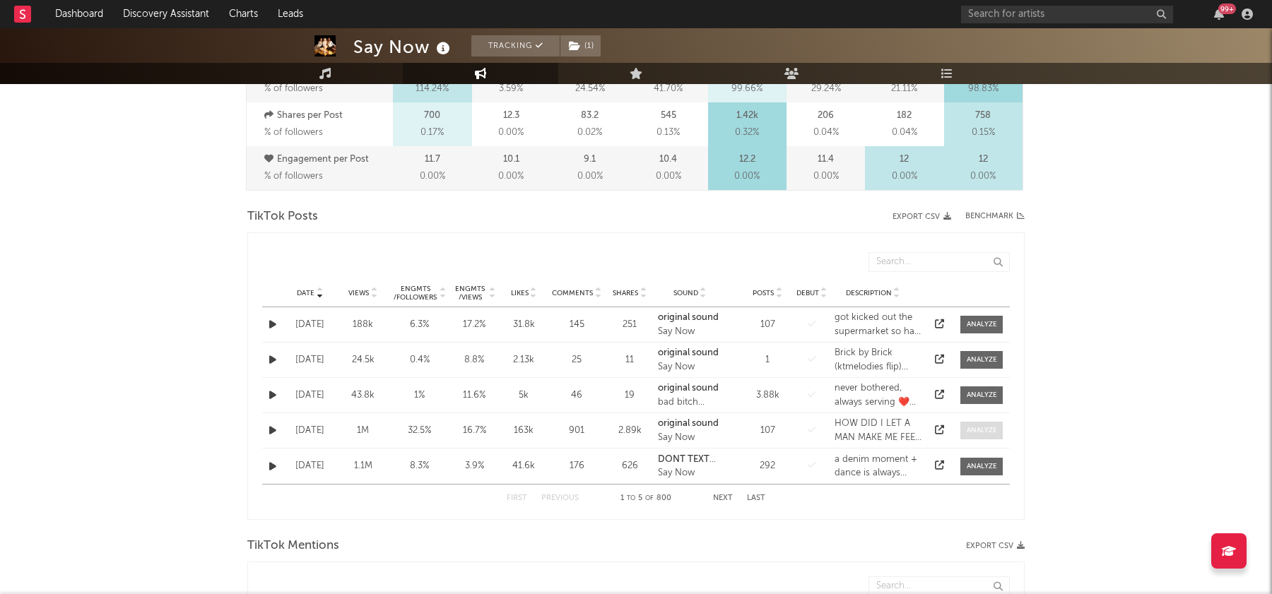
click at [997, 432] on div at bounding box center [982, 431] width 30 height 11
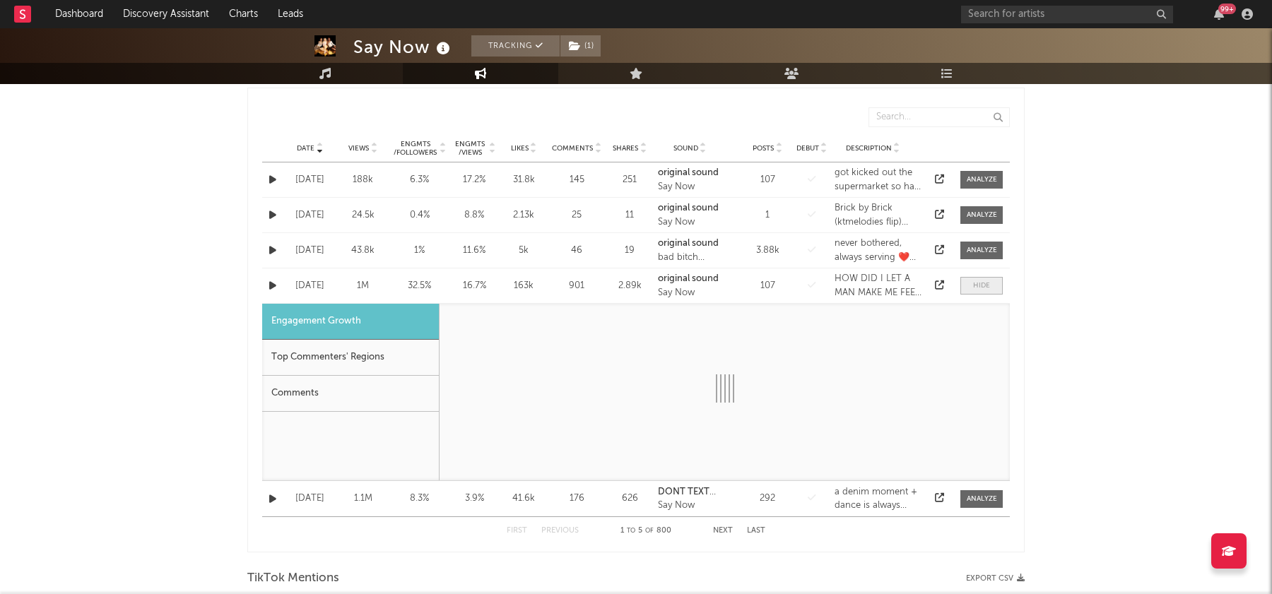
scroll to position [749, 0]
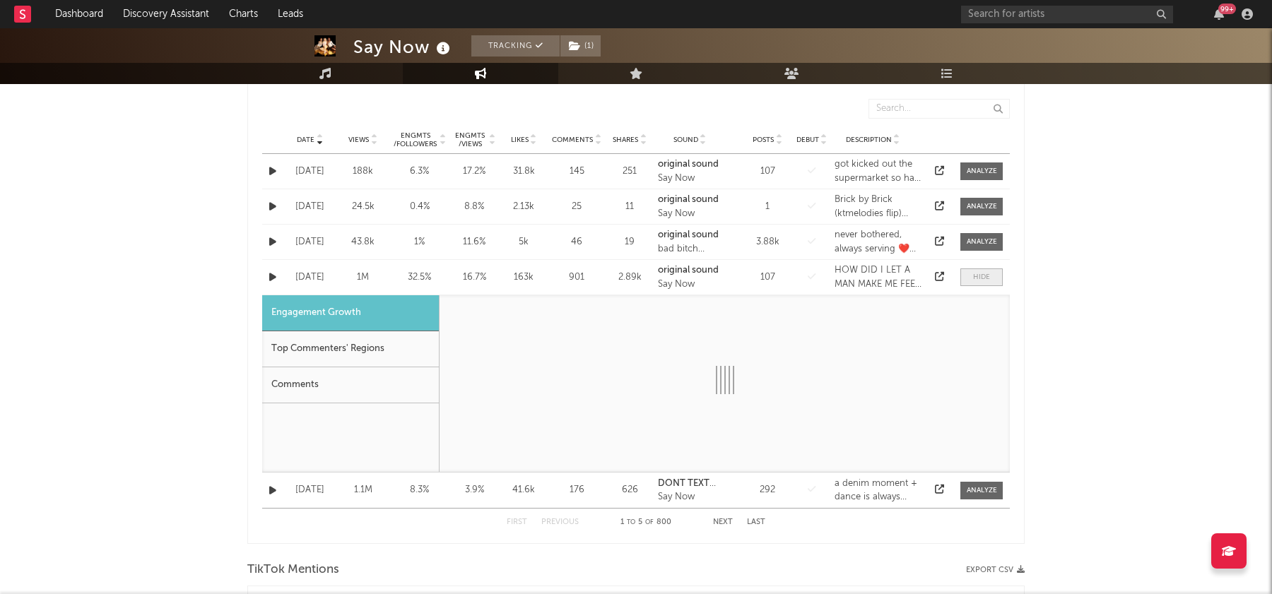
select select "1w"
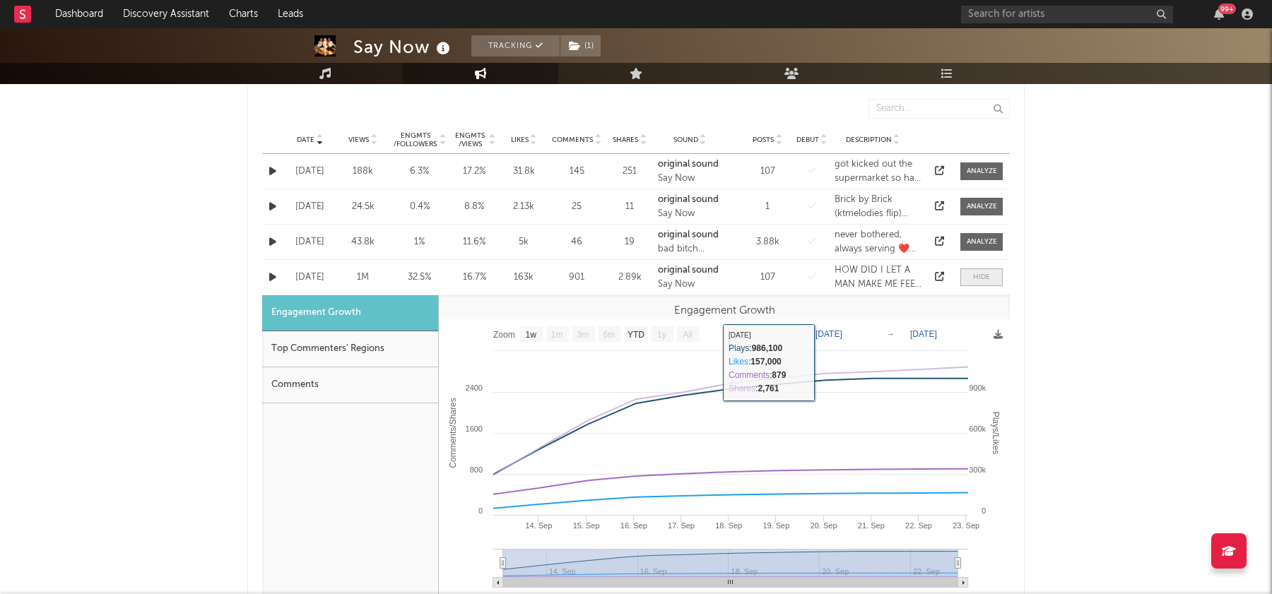
click at [987, 273] on div at bounding box center [981, 277] width 17 height 11
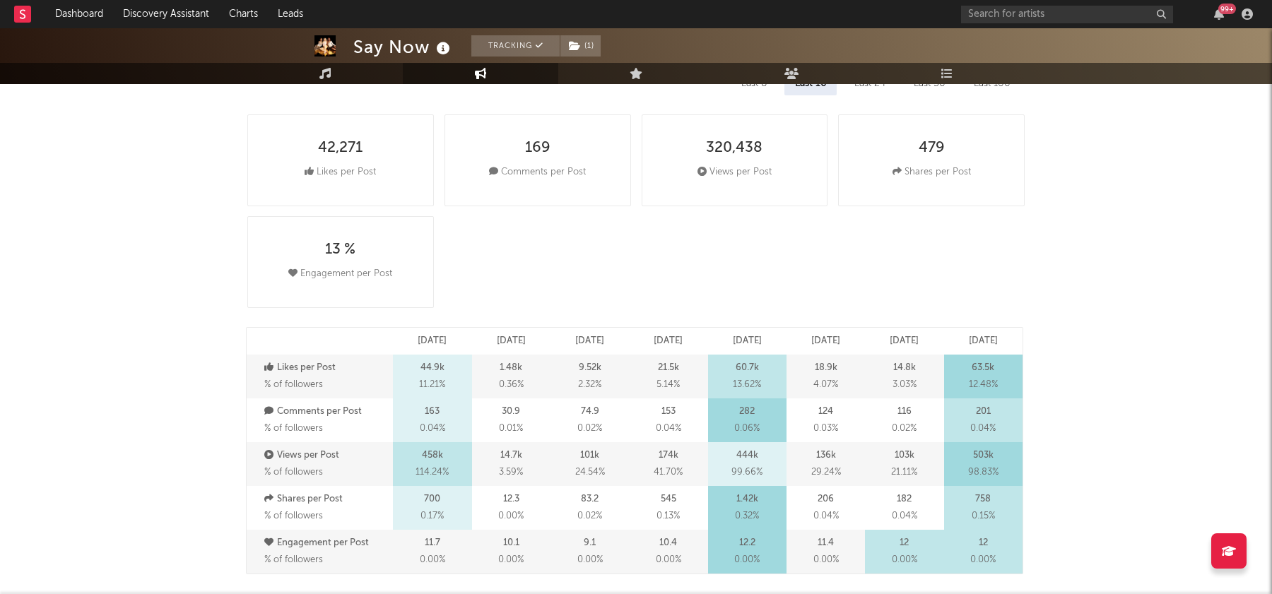
scroll to position [0, 0]
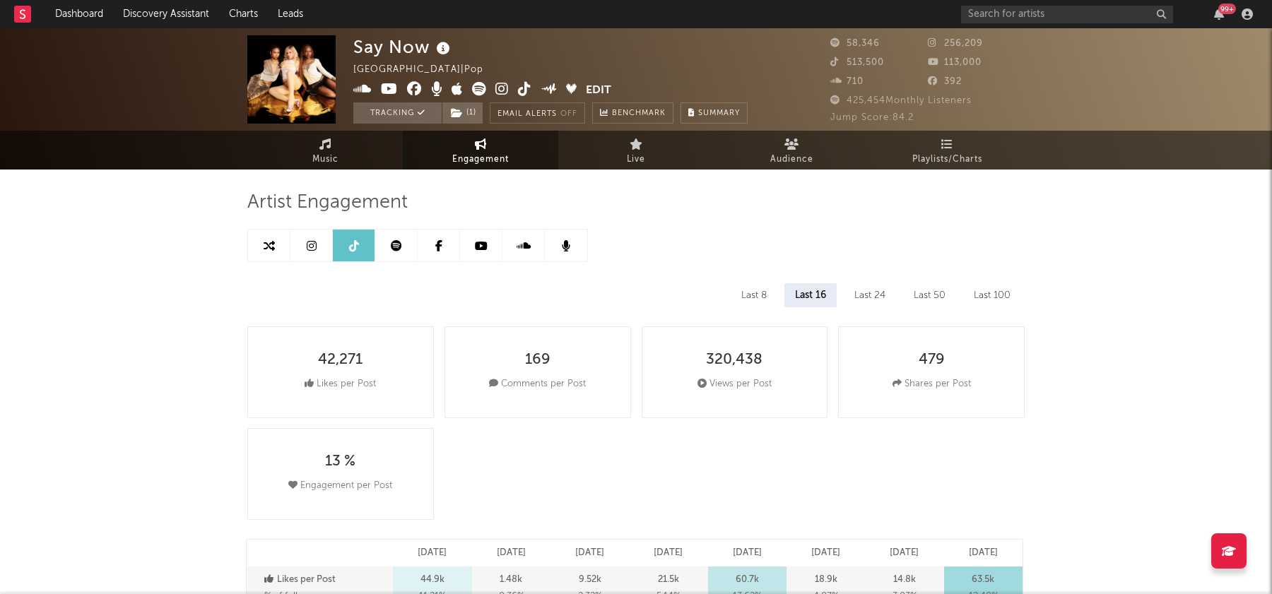
click at [277, 238] on link at bounding box center [269, 246] width 42 height 32
select select "1m"
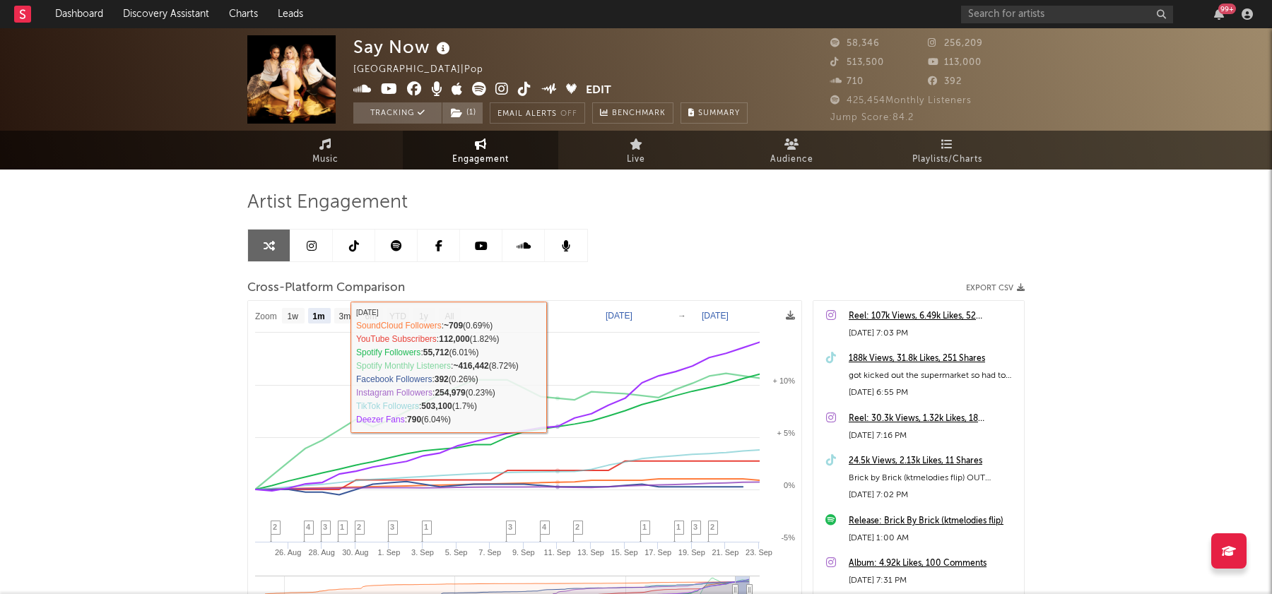
click at [319, 182] on div "Artist Engagement Cross-Platform Comparison Export CSV Zoom 1w 1m 3m 6m YTD 1y …" at bounding box center [636, 449] width 778 height 558
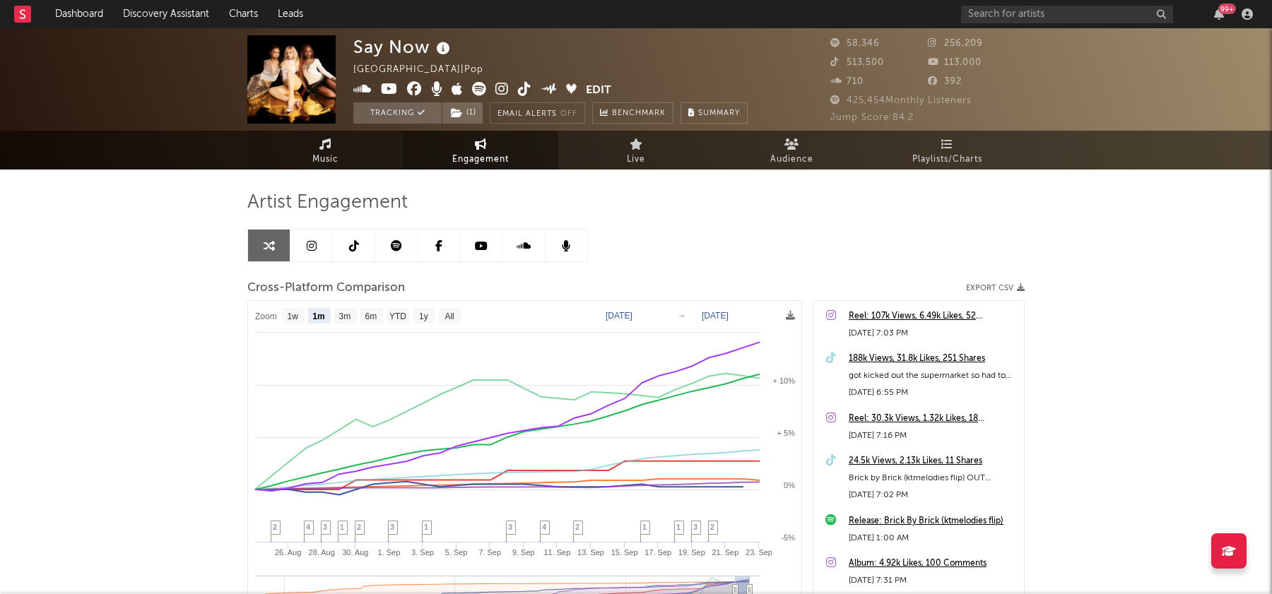
click at [300, 136] on link "Music" at bounding box center [325, 150] width 156 height 39
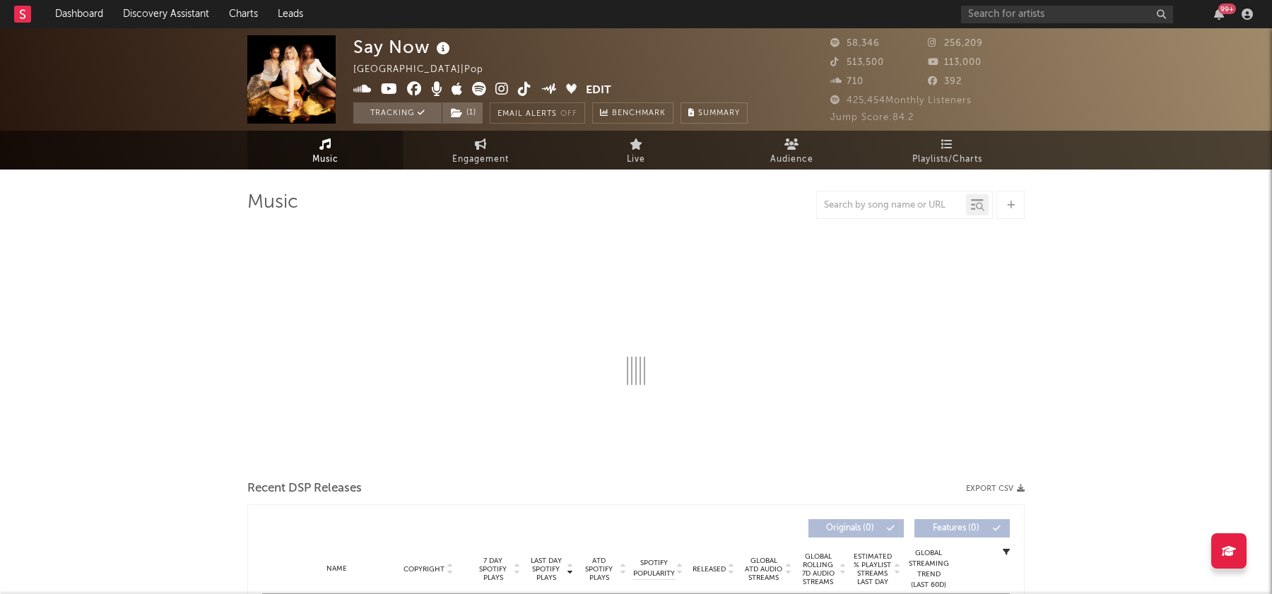
select select "6m"
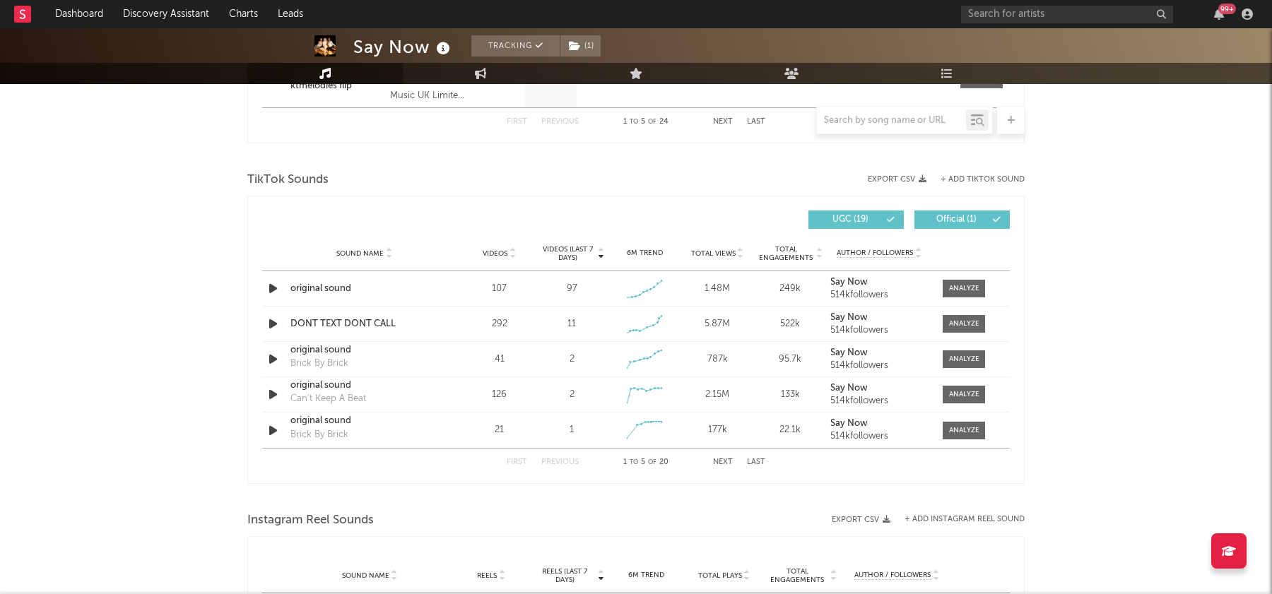
scroll to position [906, 0]
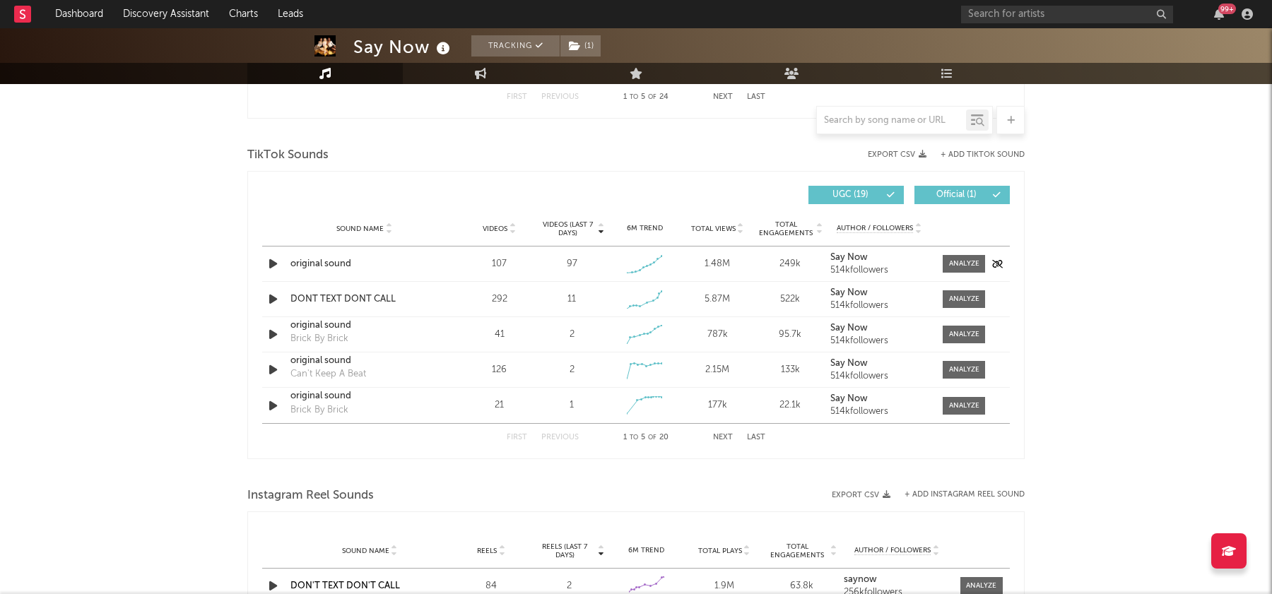
click at [965, 247] on div "Sound Name original sound Videos 107 Videos (last 7 days) 97 Weekly Growth % 6M…" at bounding box center [636, 264] width 748 height 35
click at [969, 264] on div at bounding box center [964, 264] width 30 height 11
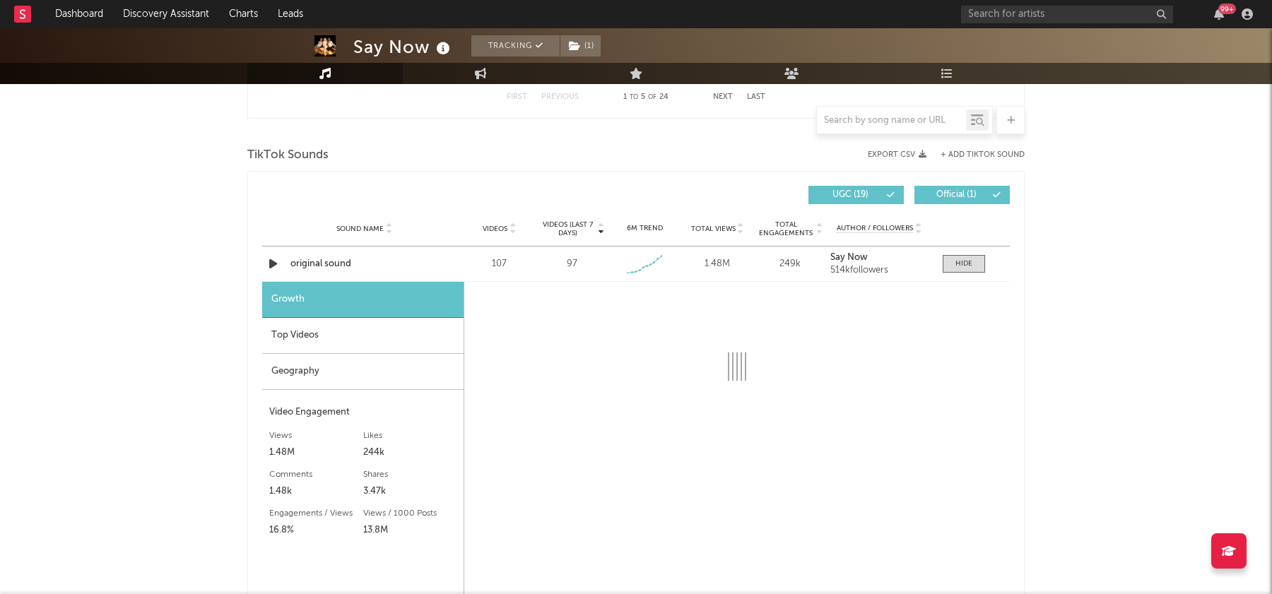
select select "1w"
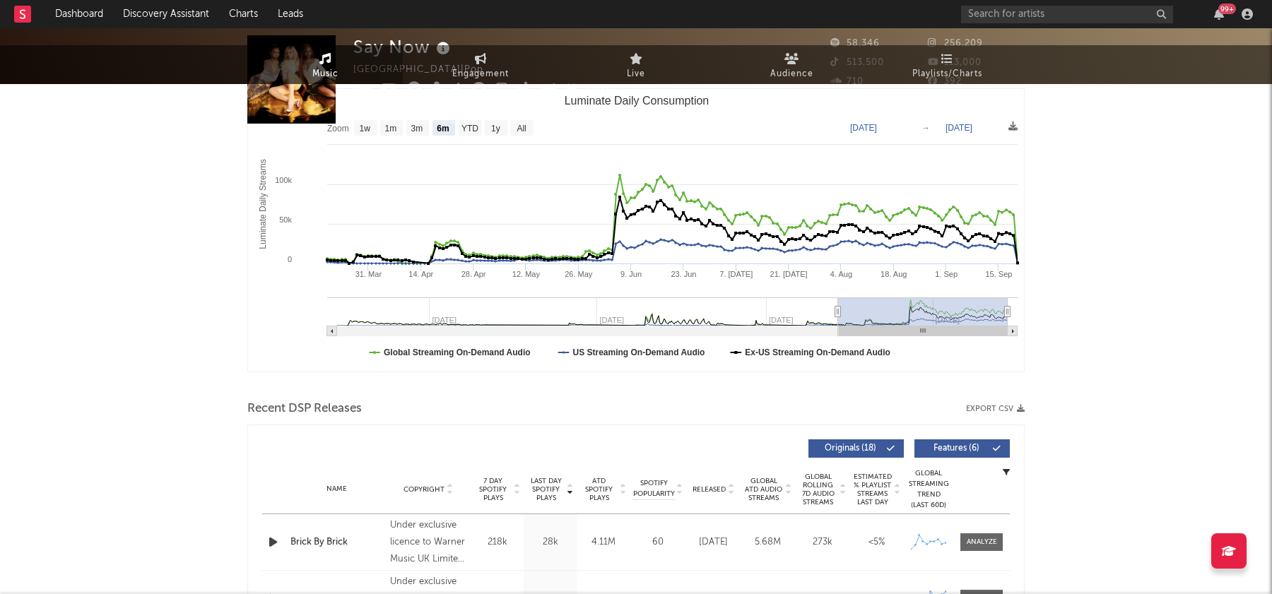
scroll to position [0, 0]
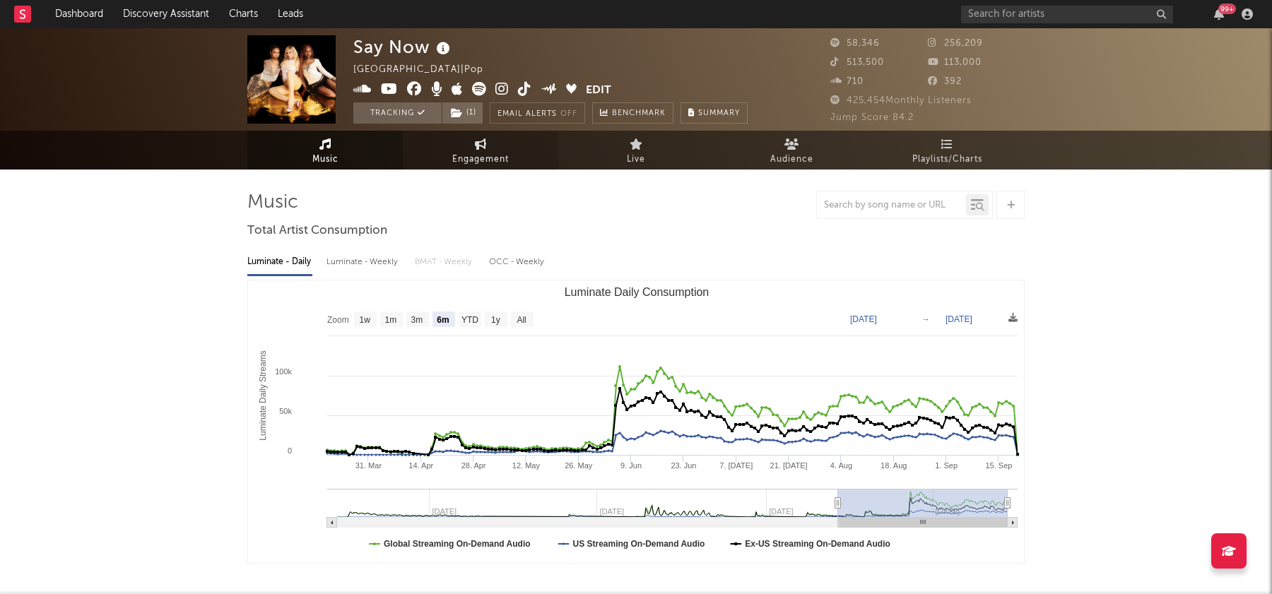
click at [499, 154] on span "Engagement" at bounding box center [480, 159] width 57 height 17
select select "1w"
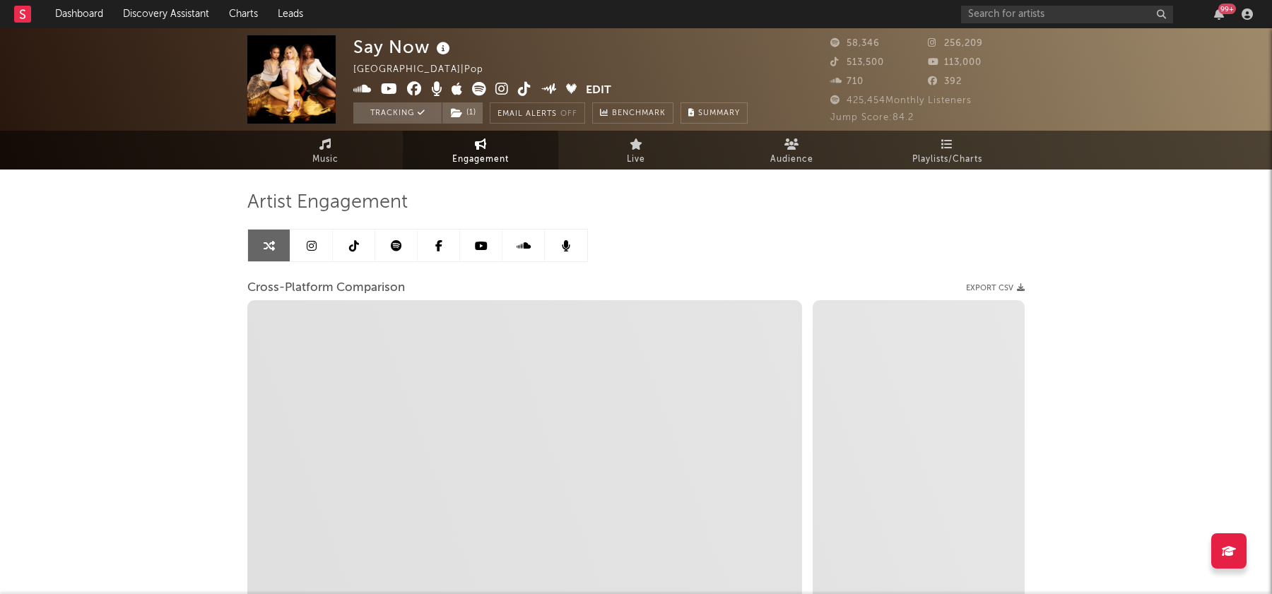
select select "1m"
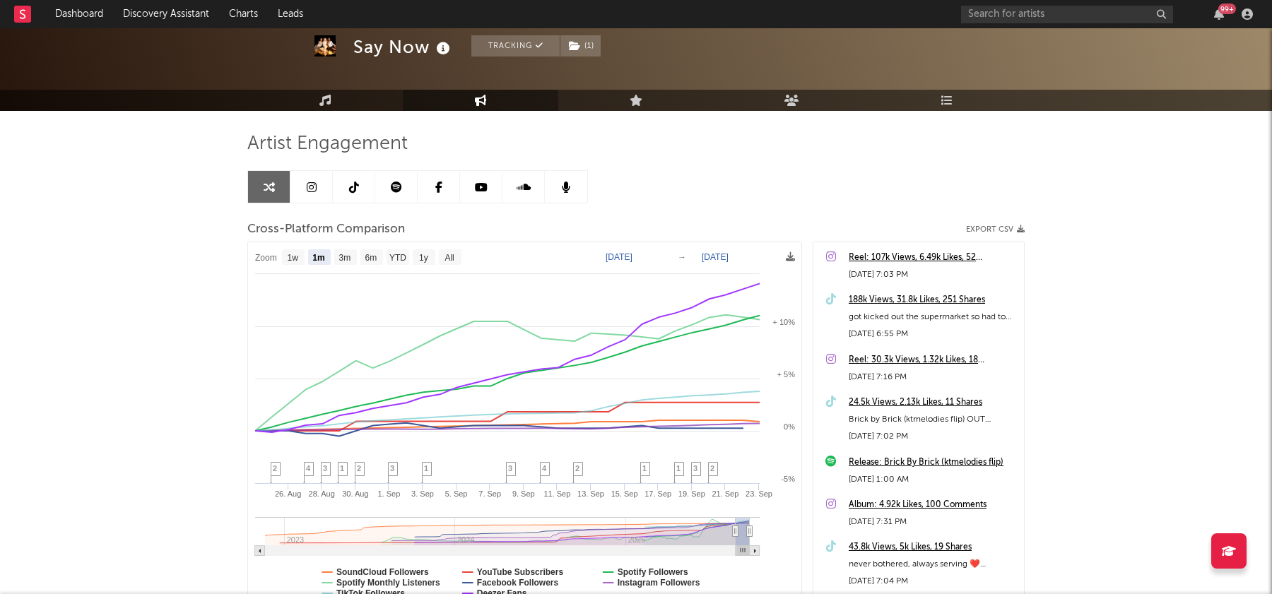
scroll to position [103, 0]
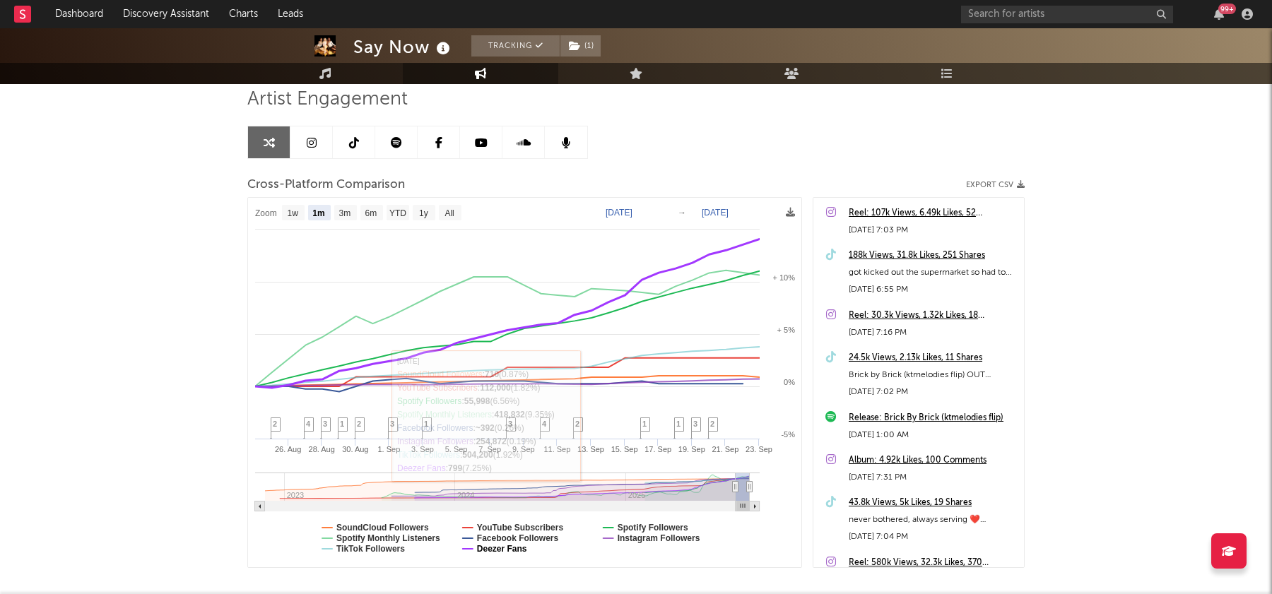
click at [516, 551] on text "Deezer Fans" at bounding box center [502, 549] width 50 height 10
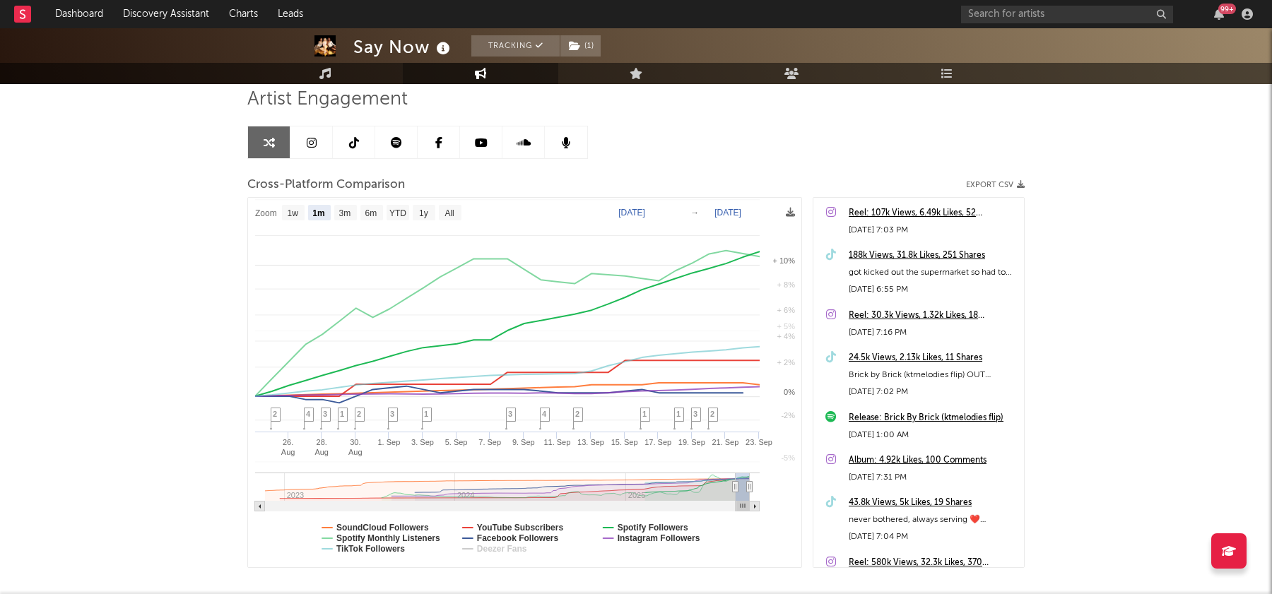
select select "1m"
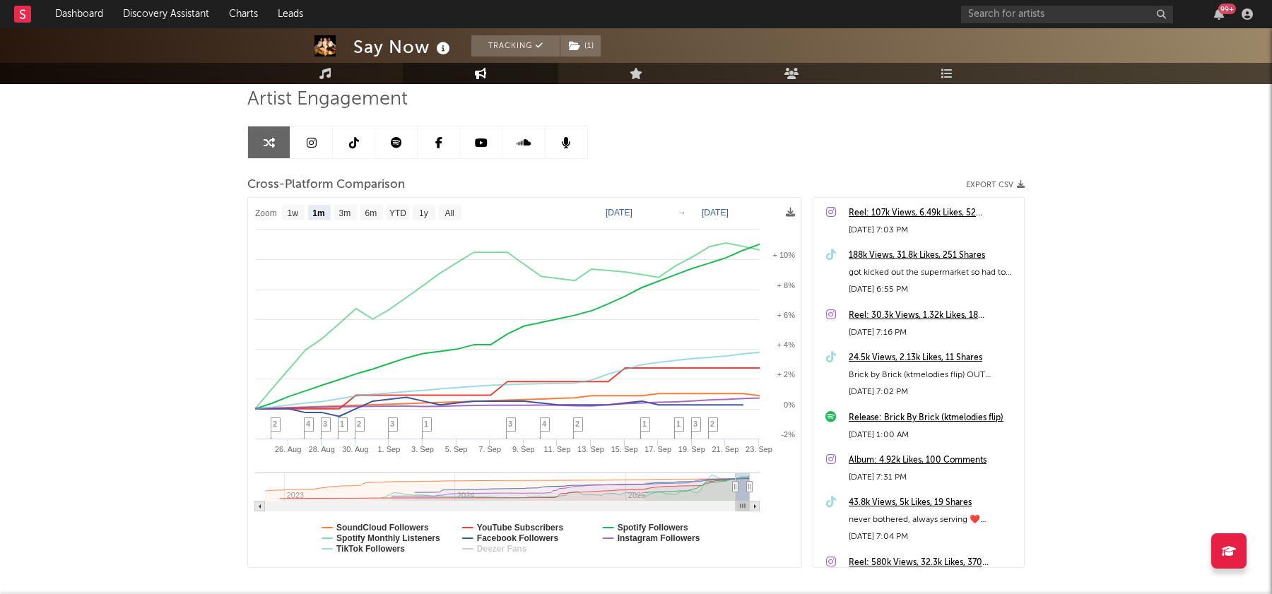
type input "[DATE]"
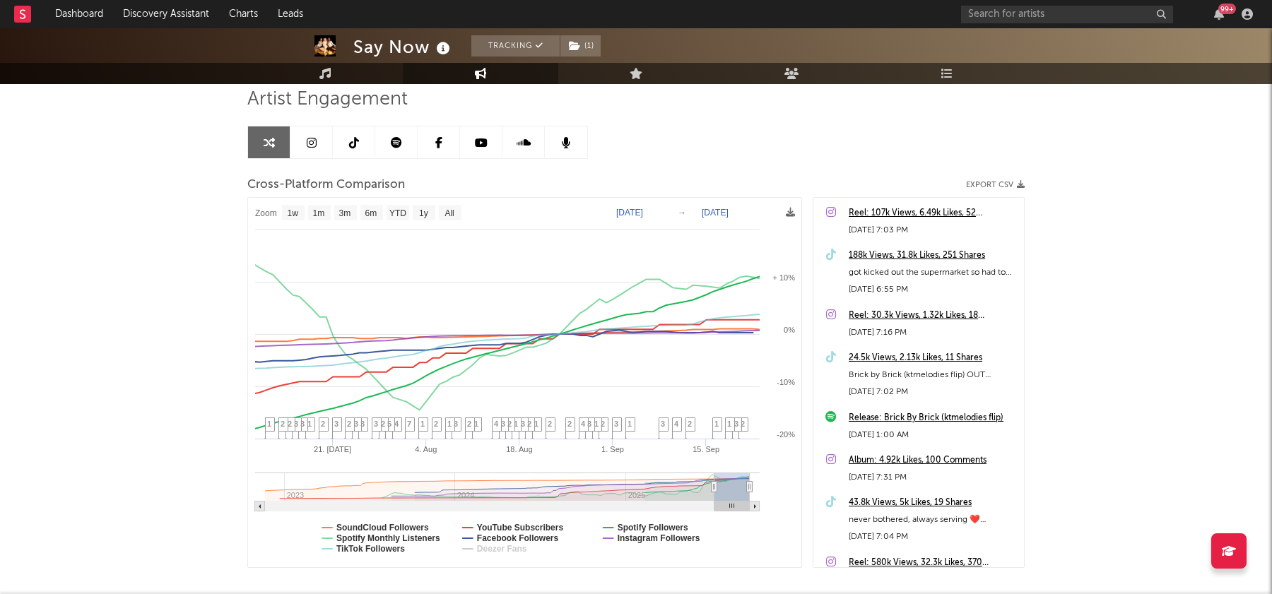
drag, startPoint x: 734, startPoint y: 486, endPoint x: 715, endPoint y: 486, distance: 19.8
click at [715, 486] on icon at bounding box center [715, 487] width 6 height 11
select select "1w"
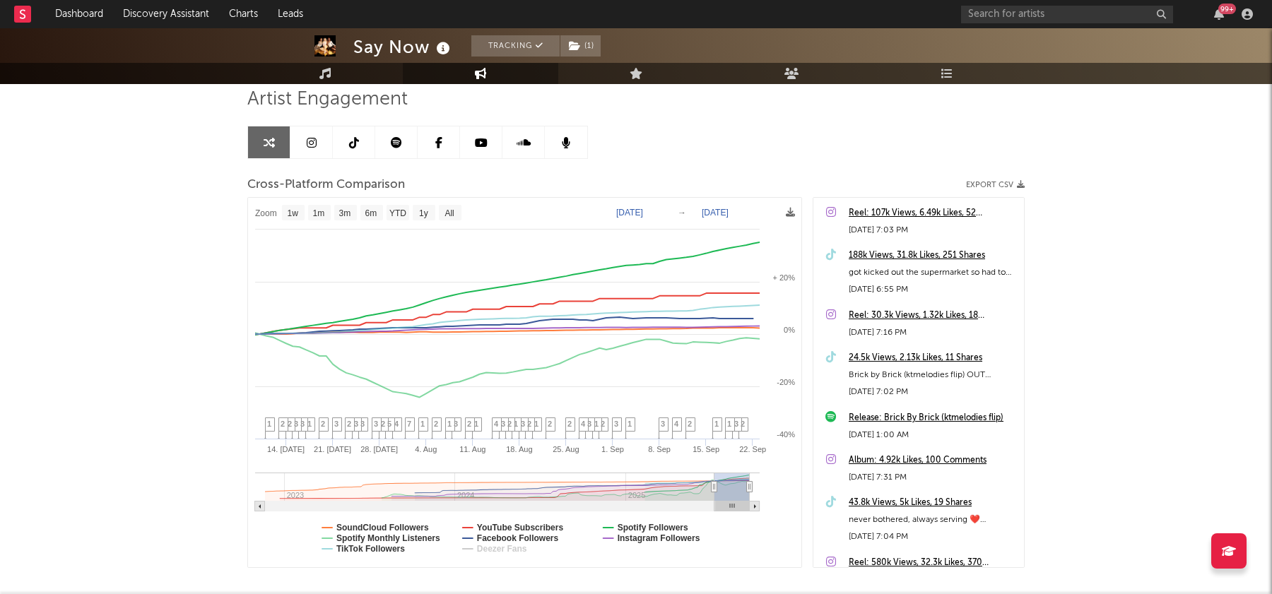
type input "[DATE]"
drag, startPoint x: 715, startPoint y: 486, endPoint x: 705, endPoint y: 486, distance: 9.2
click at [712, 486] on icon at bounding box center [715, 487] width 6 height 11
select select "3m"
type input "[DATE]"
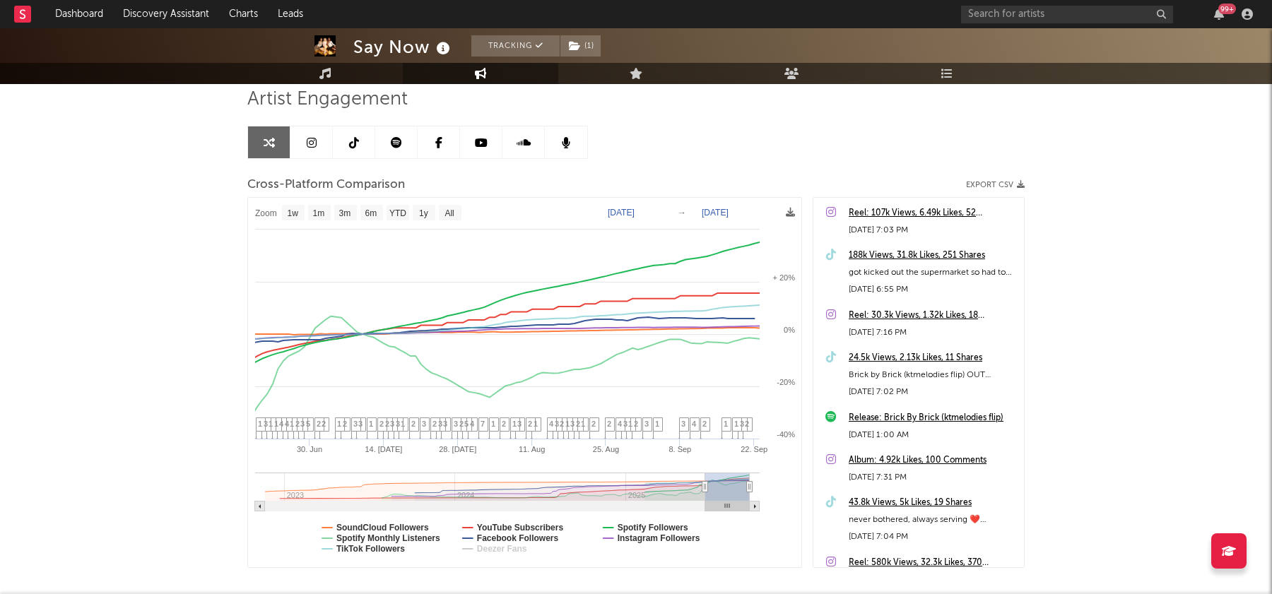
select select "1w"
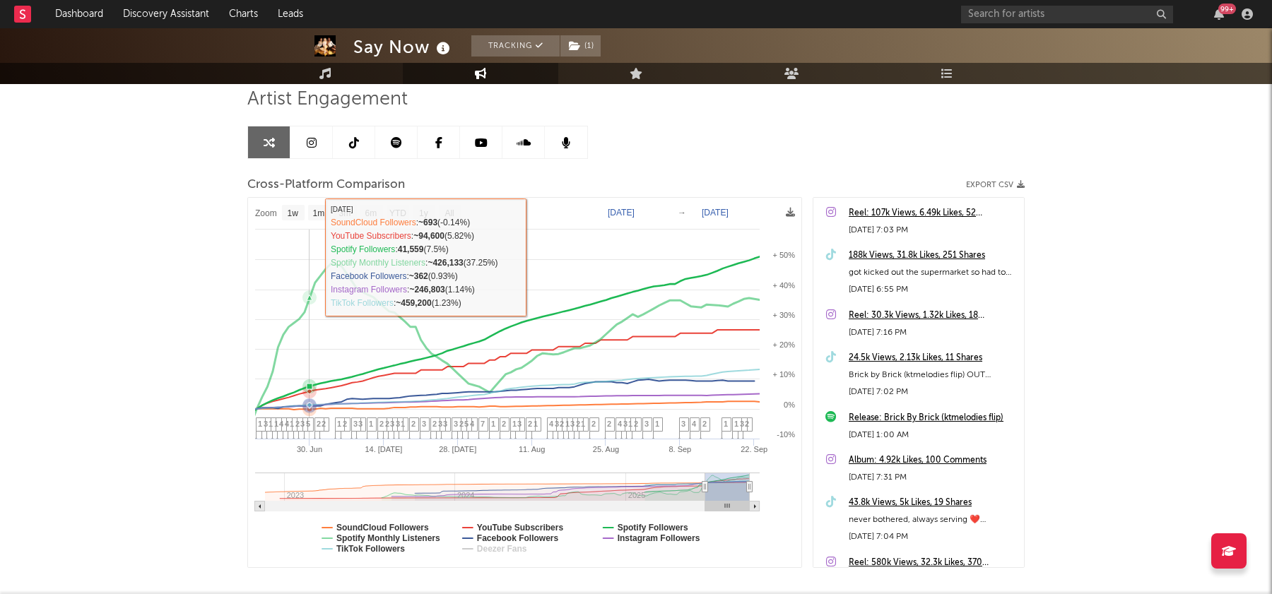
scroll to position [0, 0]
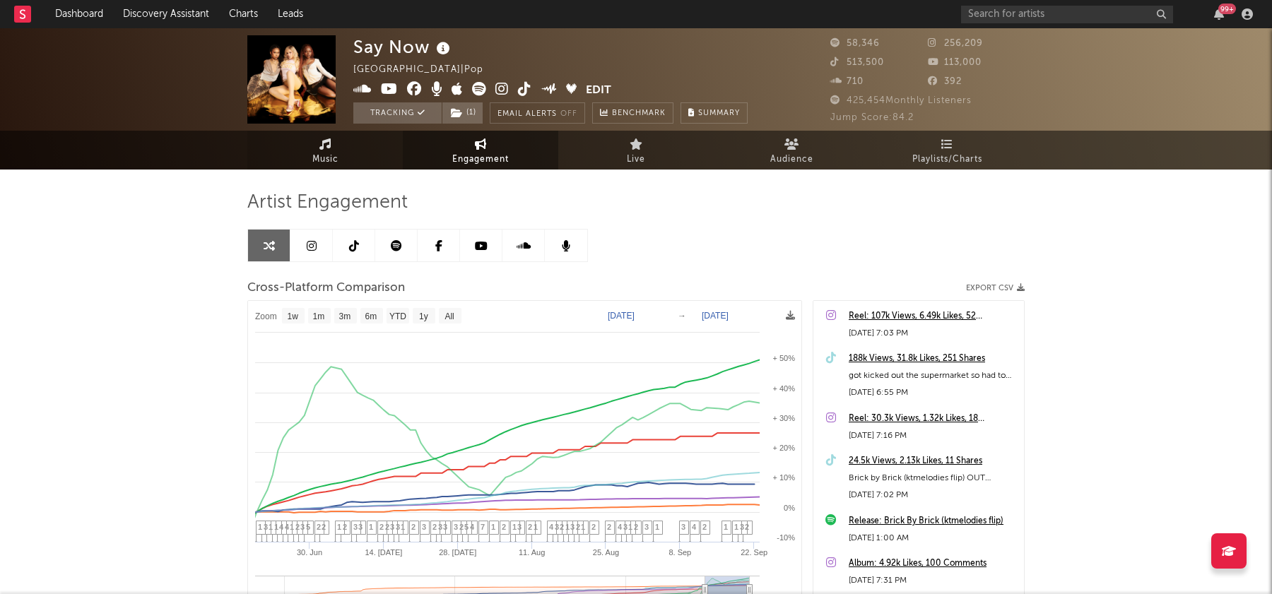
click at [327, 151] on span "Music" at bounding box center [325, 159] width 26 height 17
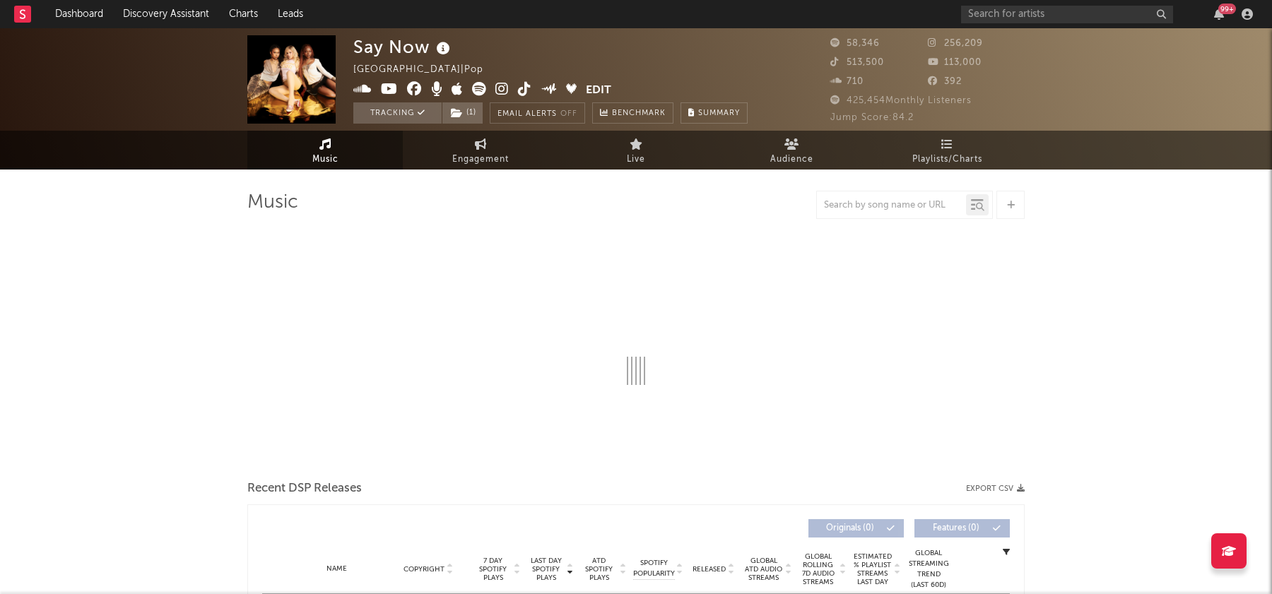
select select "6m"
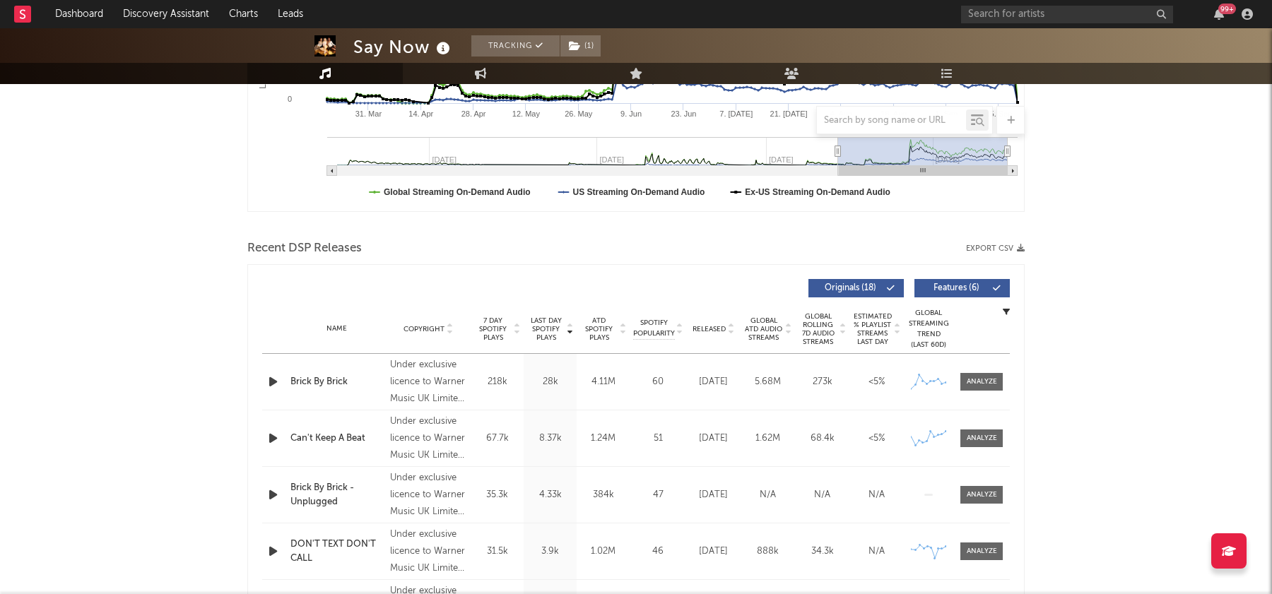
scroll to position [356, 0]
